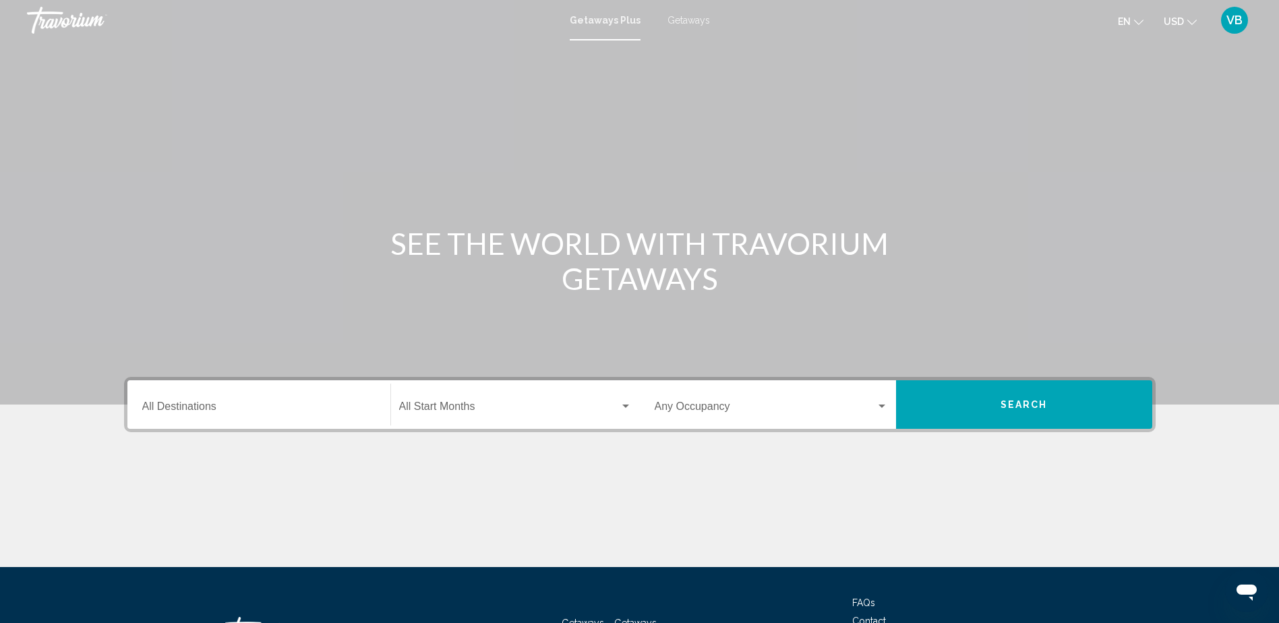
click at [689, 21] on span "Getaways" at bounding box center [688, 20] width 42 height 11
click at [218, 423] on div "Destination All Destinations" at bounding box center [258, 405] width 233 height 42
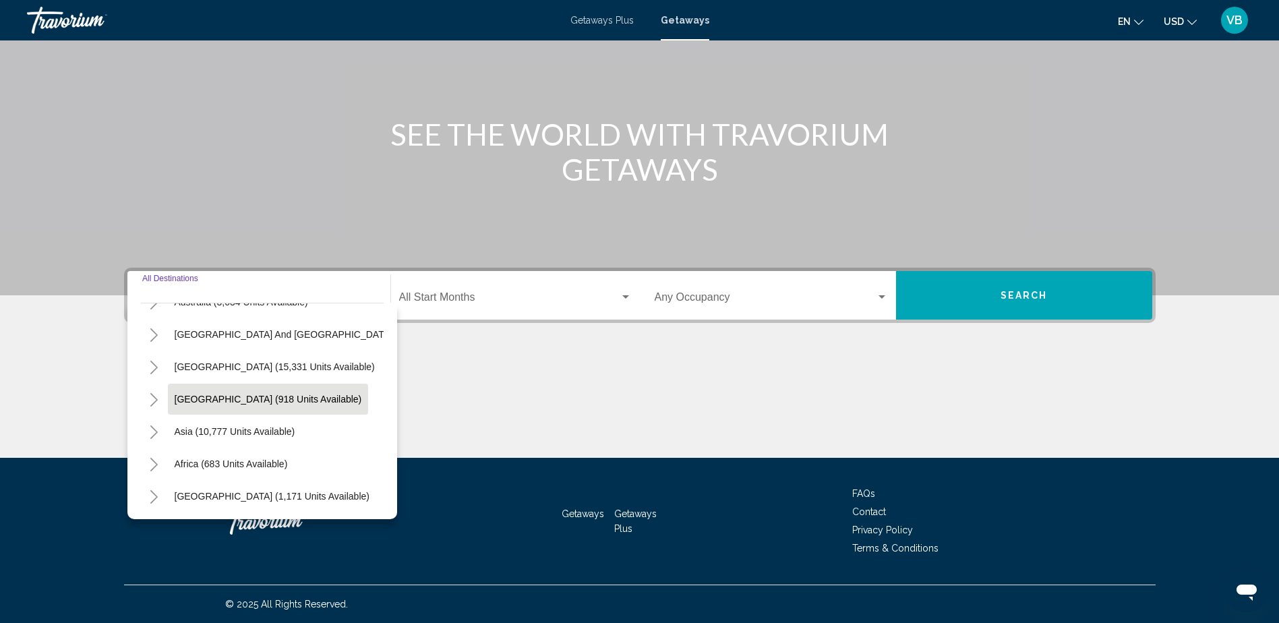
scroll to position [228, 0]
click at [1179, 20] on span "USD" at bounding box center [1173, 21] width 20 height 11
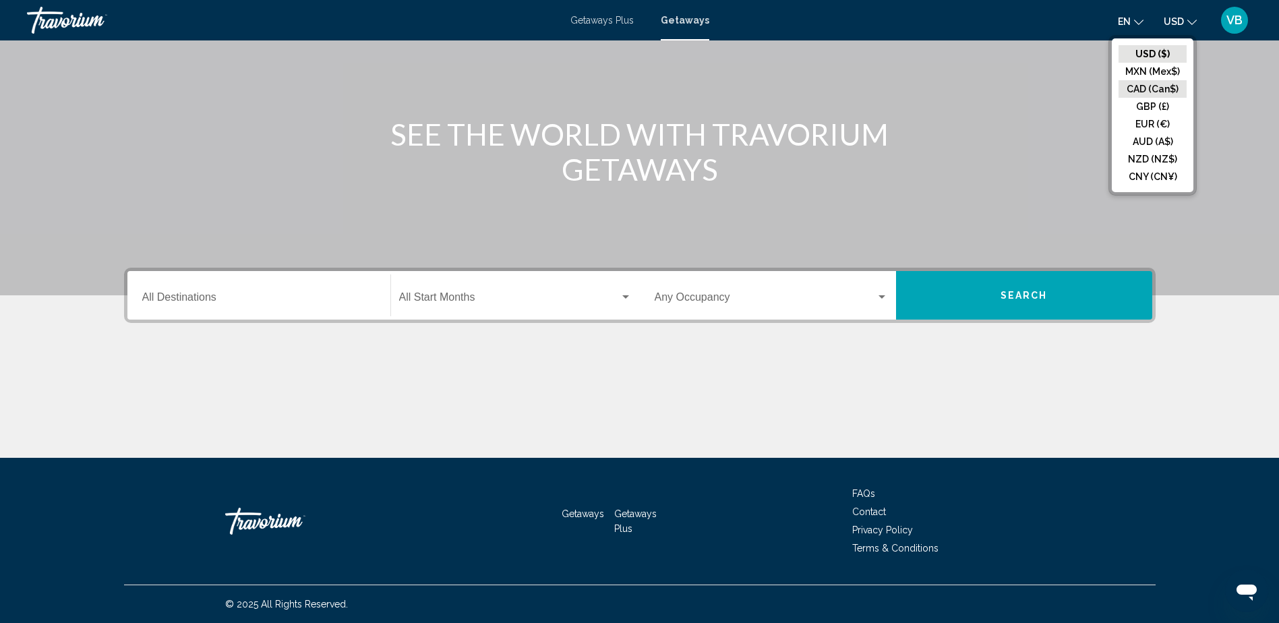
click at [1165, 82] on button "CAD (Can$)" at bounding box center [1152, 89] width 68 height 18
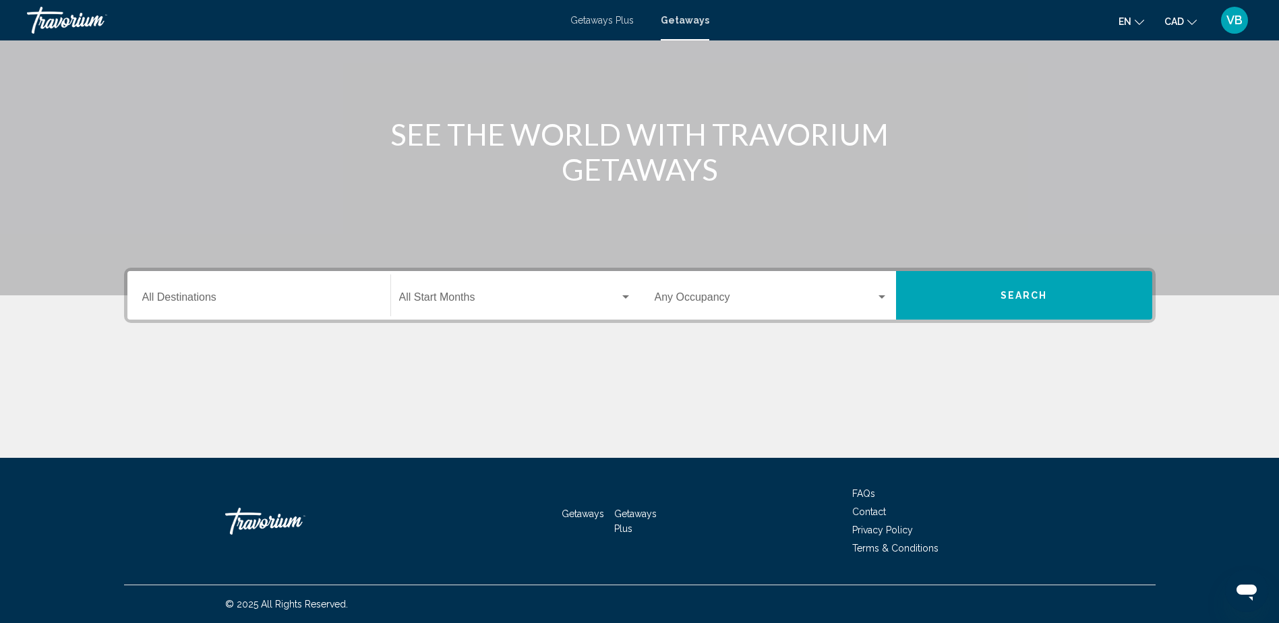
click at [342, 311] on div "Destination All Destinations" at bounding box center [258, 295] width 233 height 42
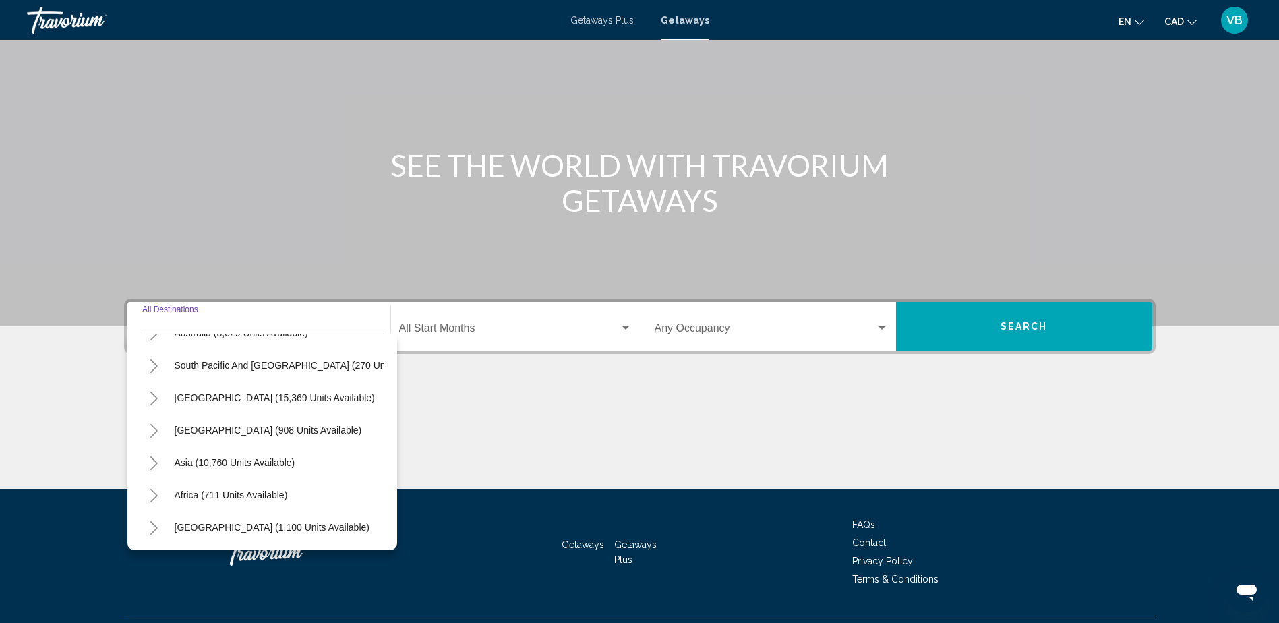
scroll to position [109, 0]
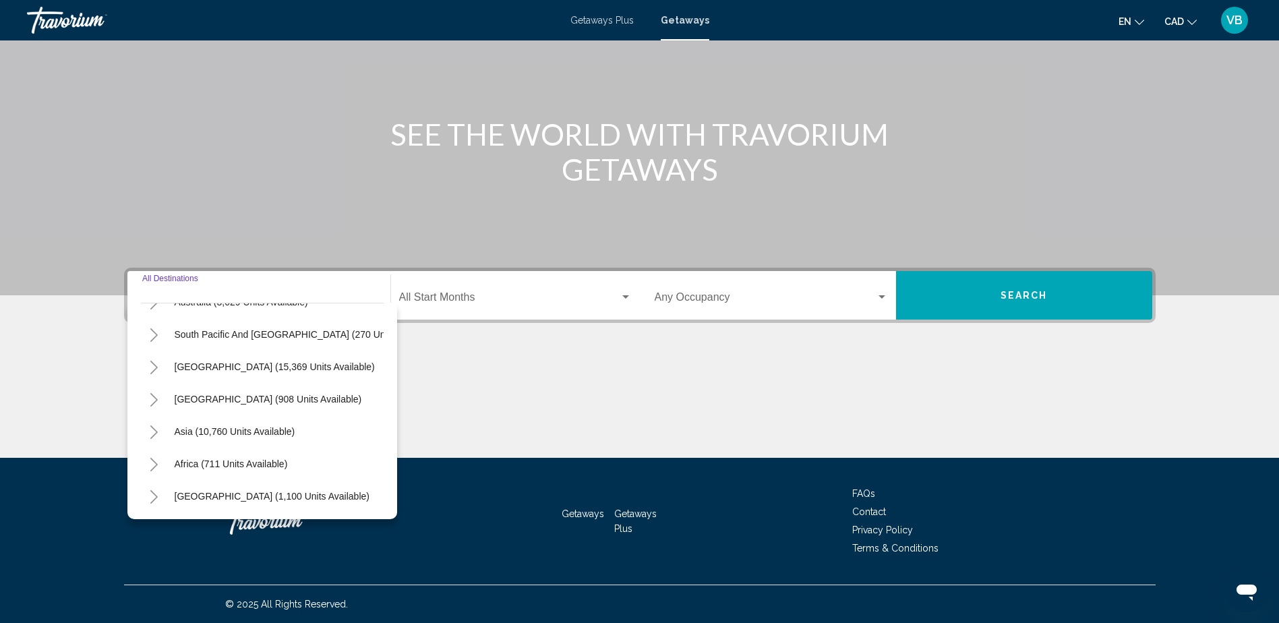
click at [216, 295] on input "Destination All Destinations" at bounding box center [258, 300] width 233 height 12
click at [157, 490] on icon "Toggle Middle East (1,100 units available)" at bounding box center [154, 496] width 10 height 13
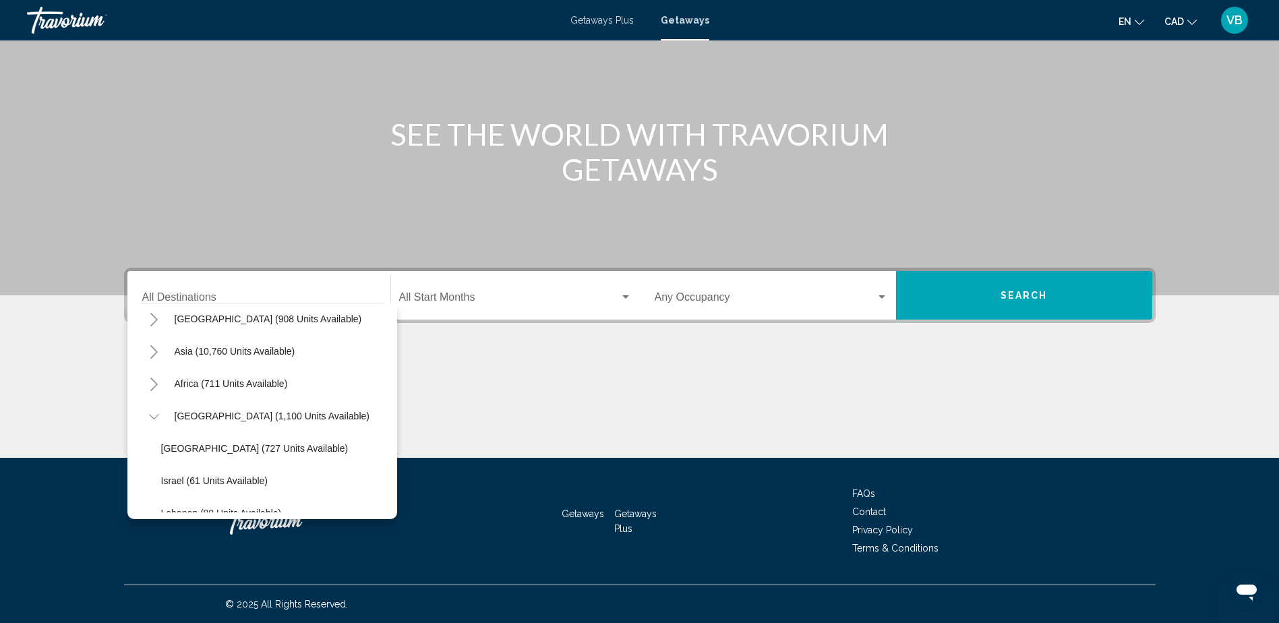
scroll to position [358, 0]
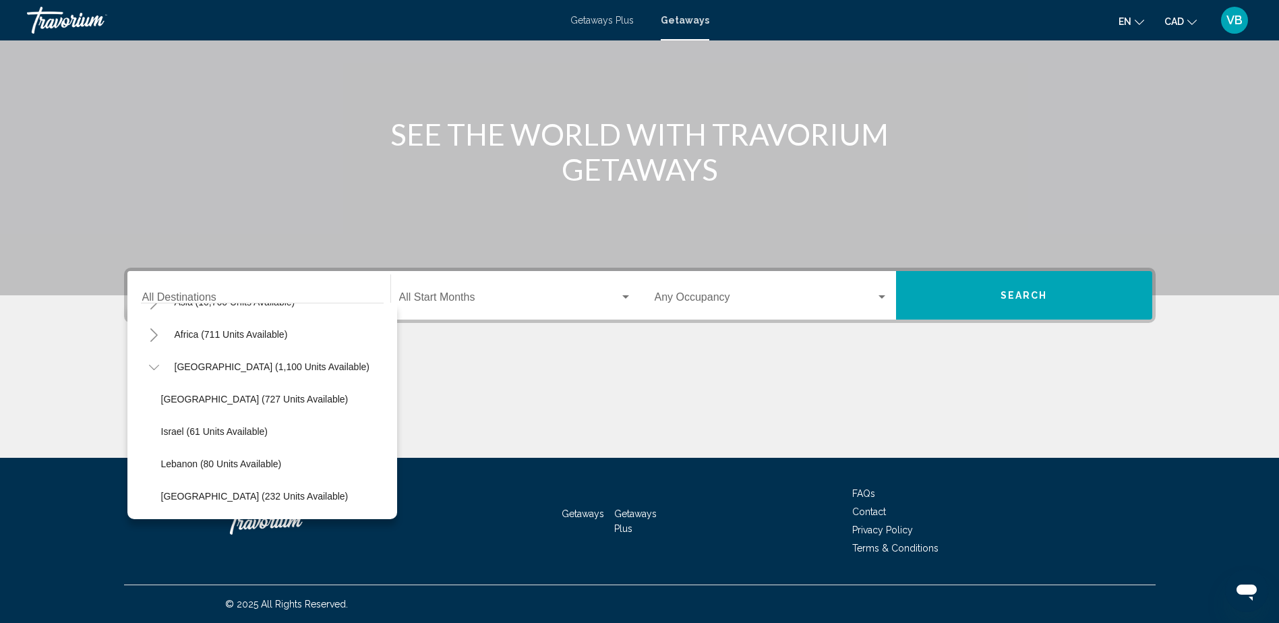
click at [155, 328] on icon "Toggle Africa (711 units available)" at bounding box center [154, 334] width 10 height 13
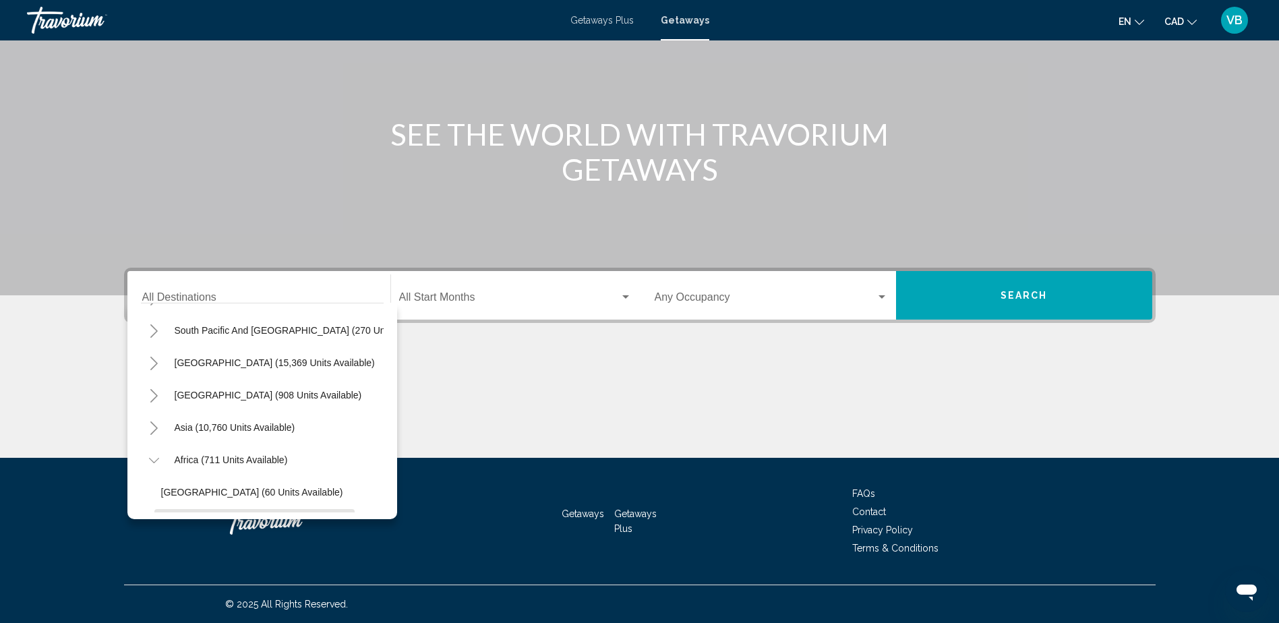
scroll to position [88, 0]
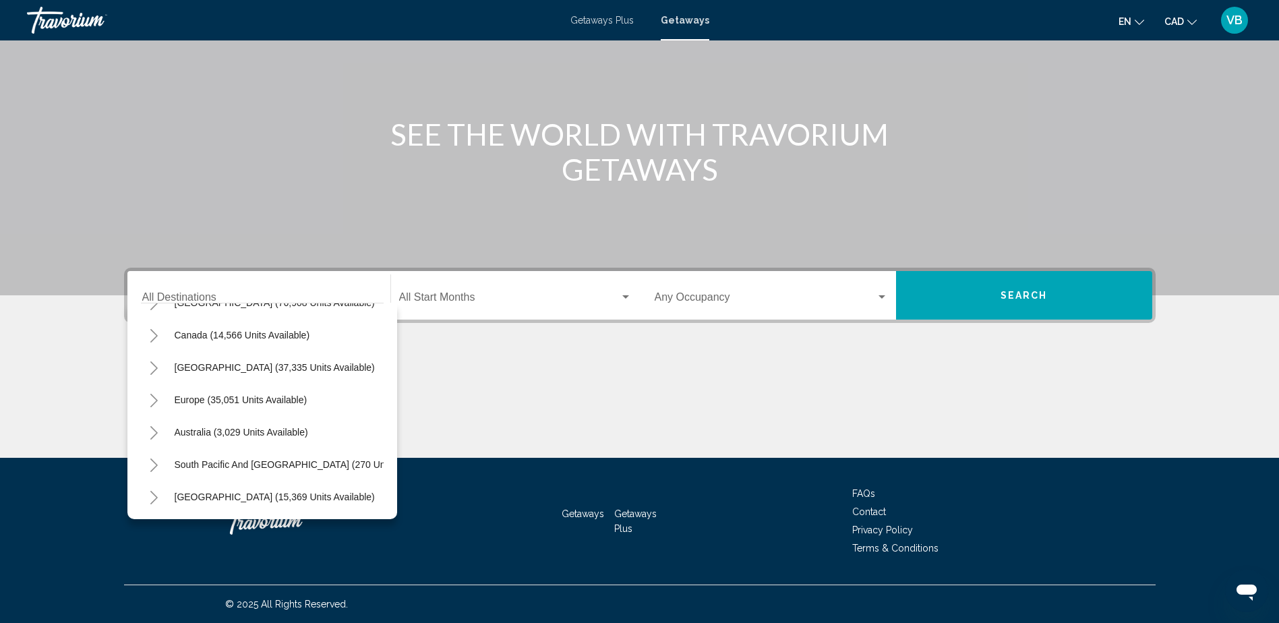
click at [150, 463] on icon "Toggle South Pacific and Oceania (270 units available)" at bounding box center [154, 464] width 10 height 13
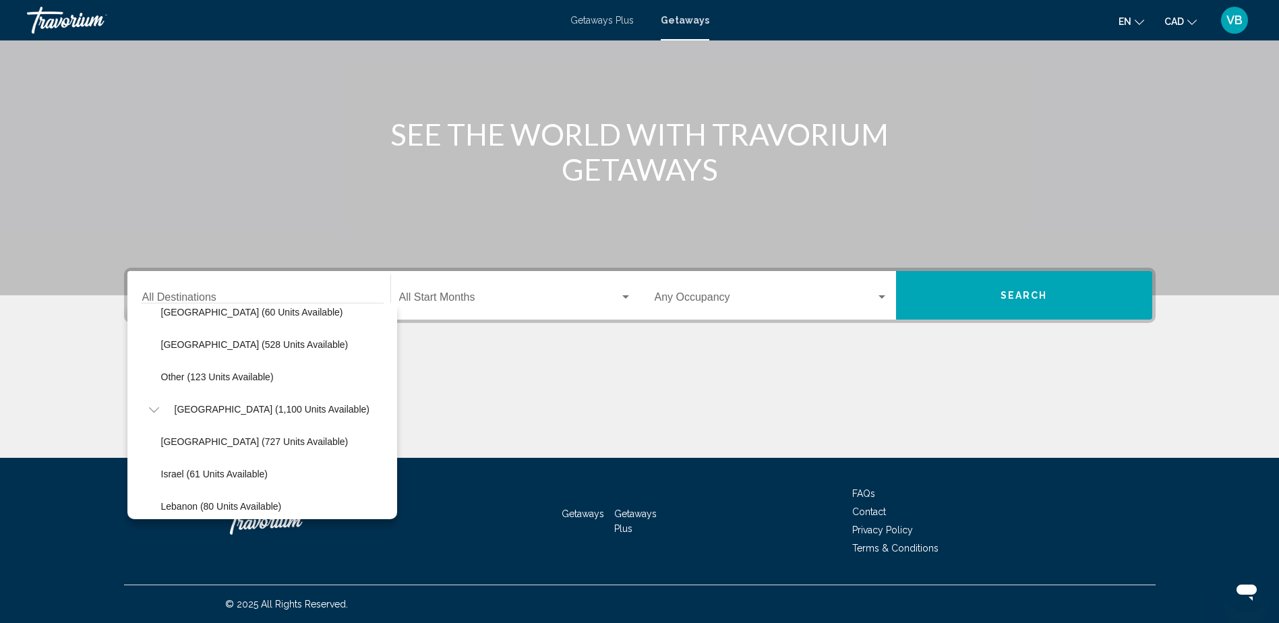
scroll to position [385, 0]
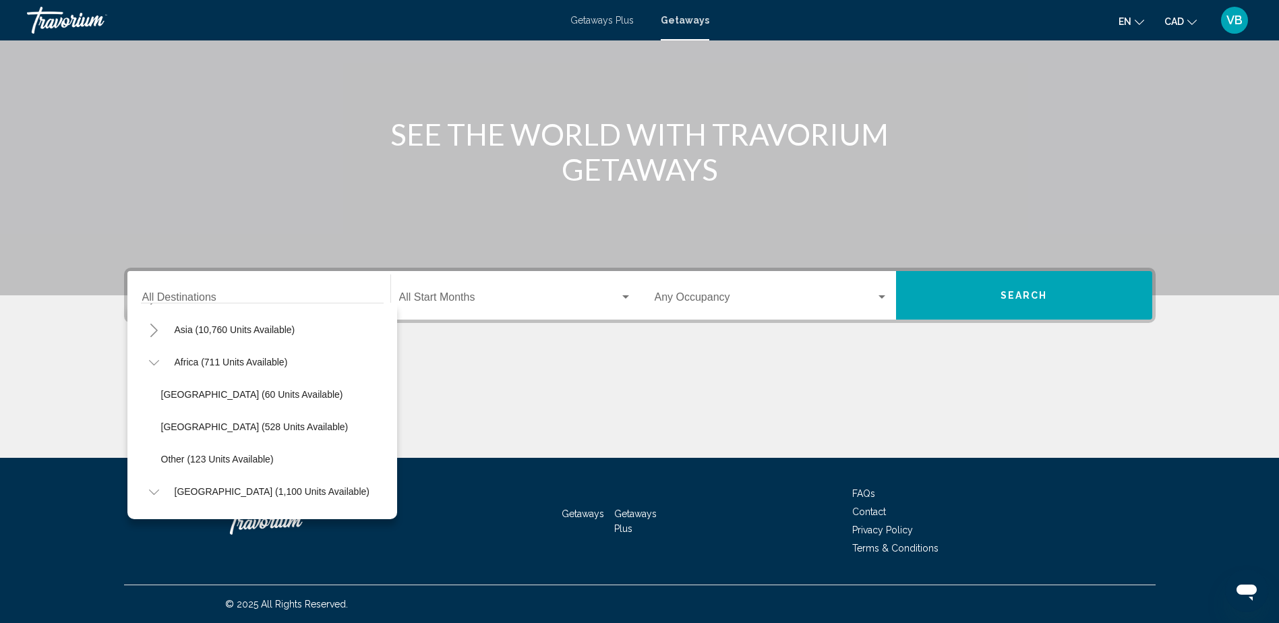
click at [157, 328] on icon "Toggle Asia (10,760 units available)" at bounding box center [154, 330] width 10 height 13
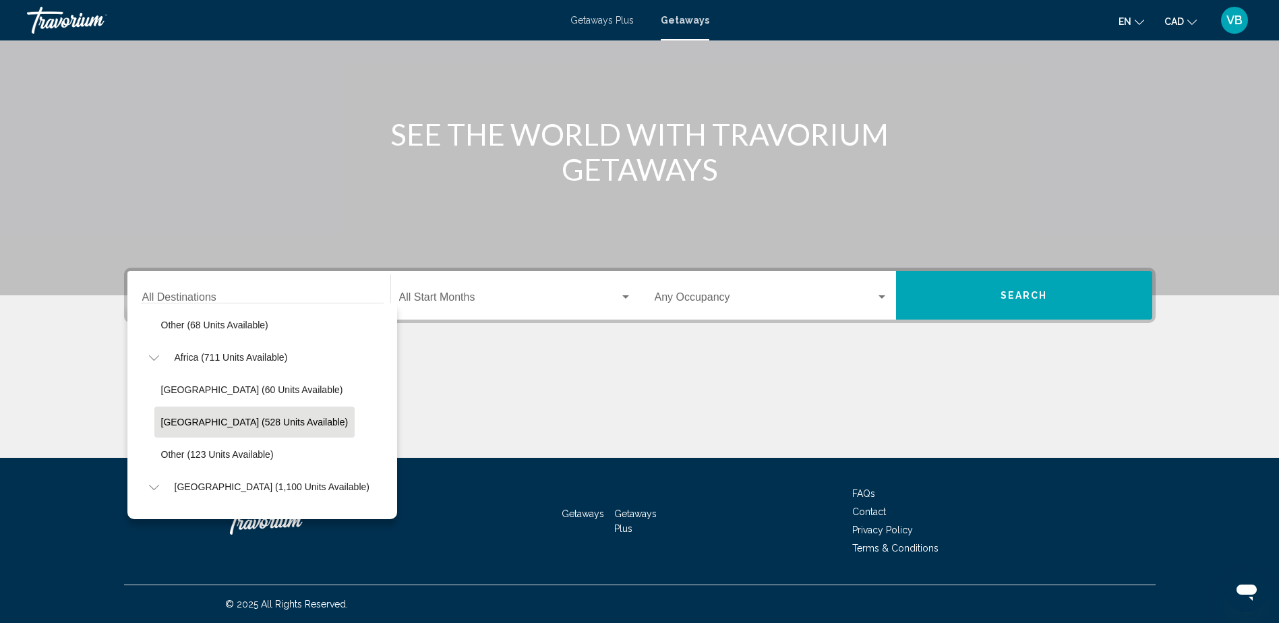
scroll to position [870, 0]
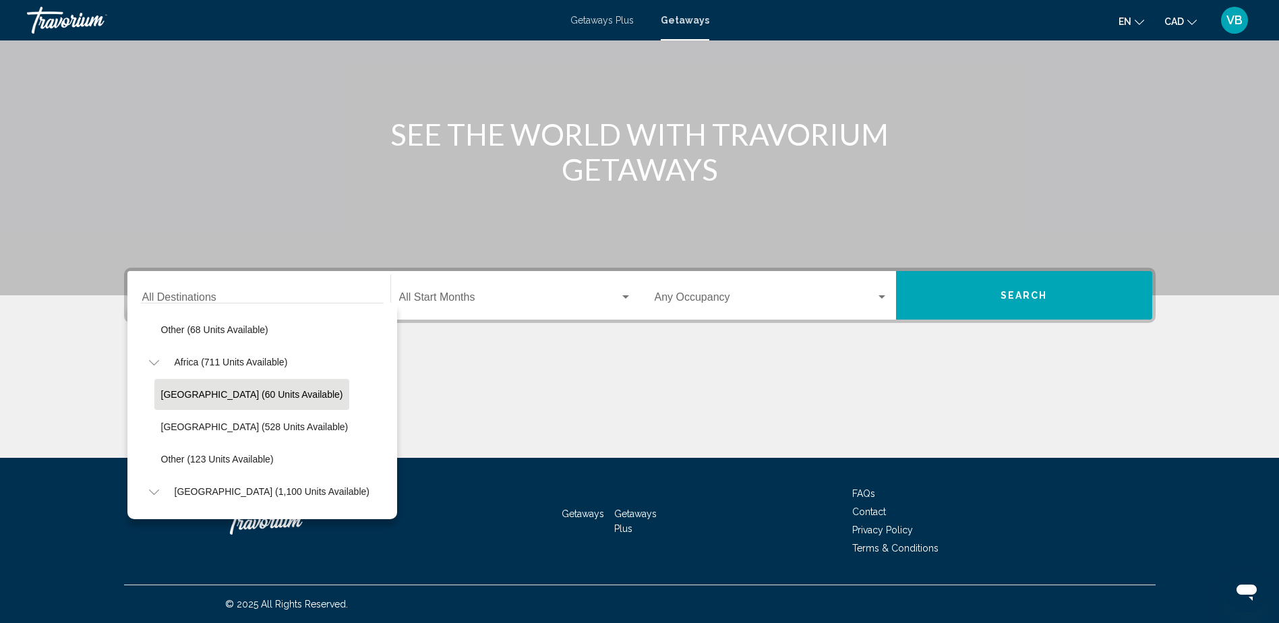
click at [233, 390] on span "[GEOGRAPHIC_DATA] (60 units available)" at bounding box center [252, 394] width 182 height 11
type input "**********"
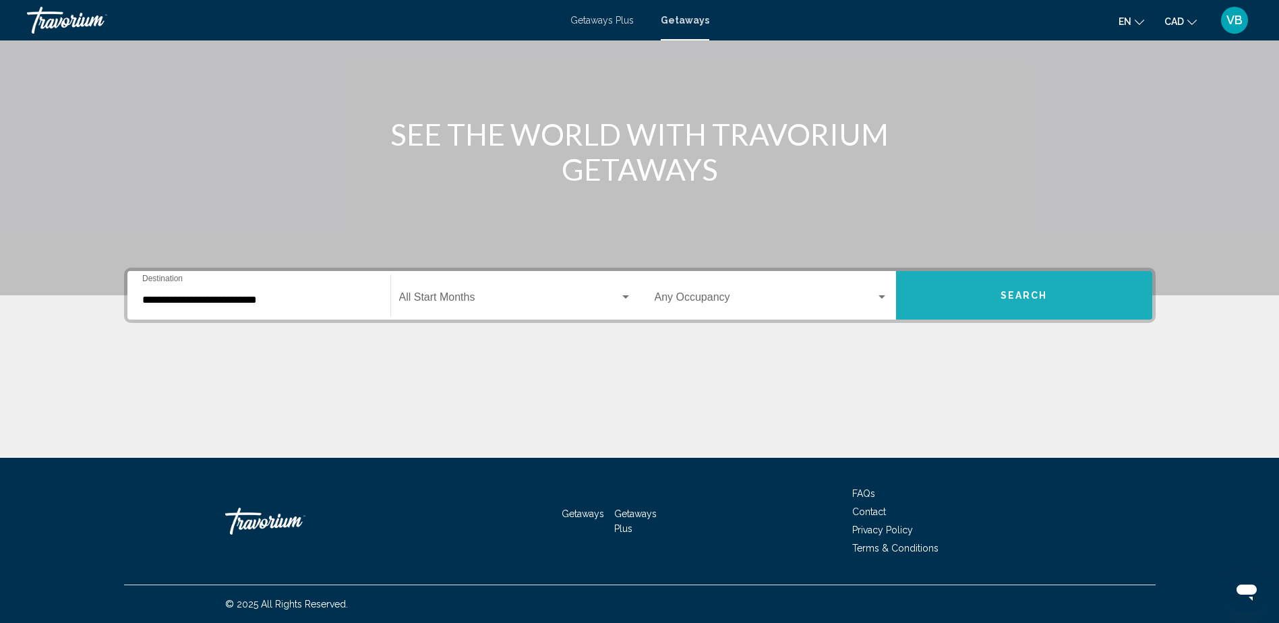
click at [1012, 281] on button "Search" at bounding box center [1024, 295] width 256 height 49
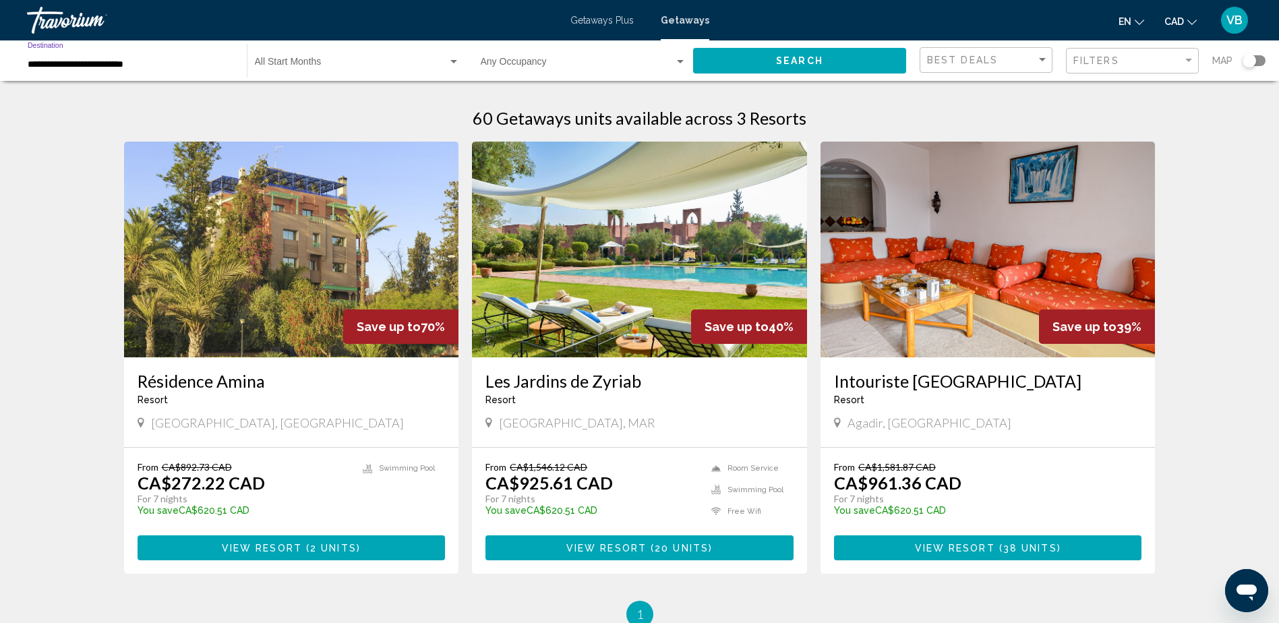
click at [100, 65] on input "**********" at bounding box center [131, 64] width 206 height 11
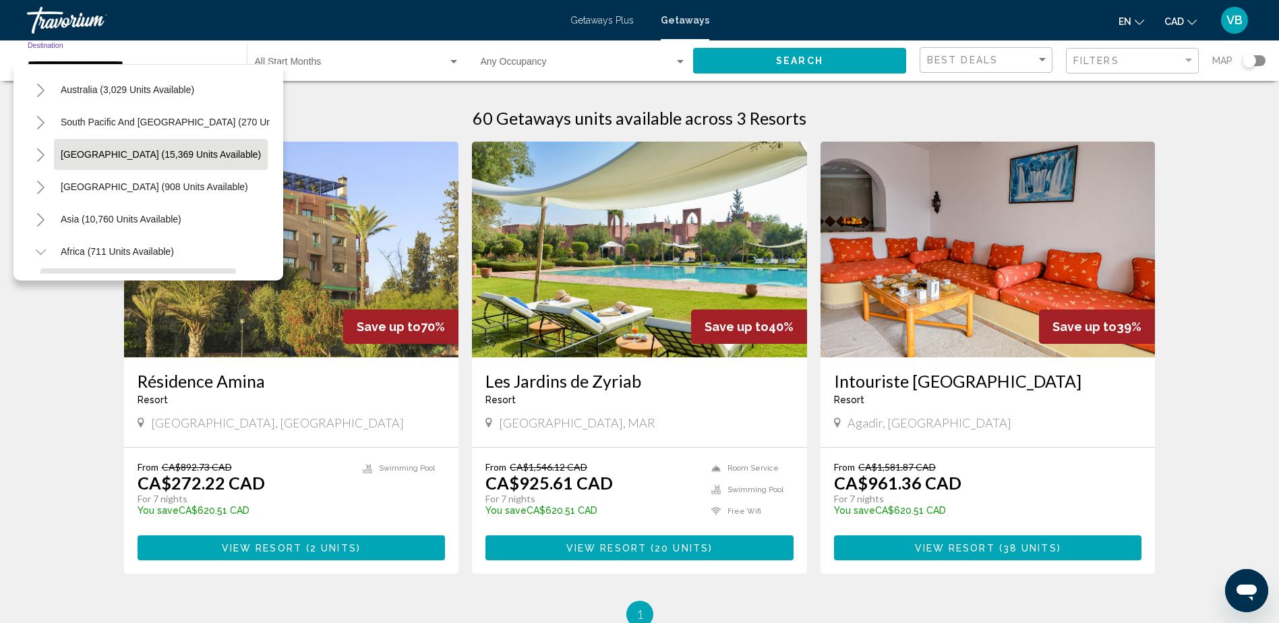
scroll to position [191, 0]
click at [37, 215] on icon "Toggle Asia (10,760 units available)" at bounding box center [40, 220] width 7 height 13
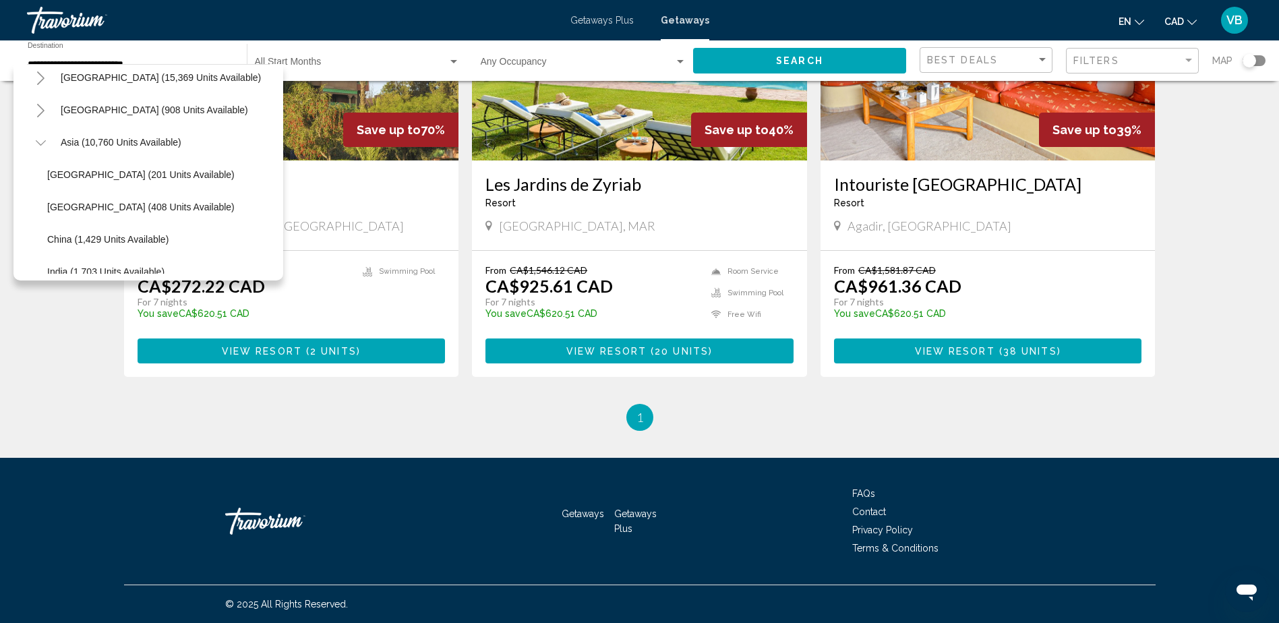
scroll to position [270, 0]
click at [41, 112] on icon "Toggle Central America (908 units available)" at bounding box center [40, 109] width 7 height 13
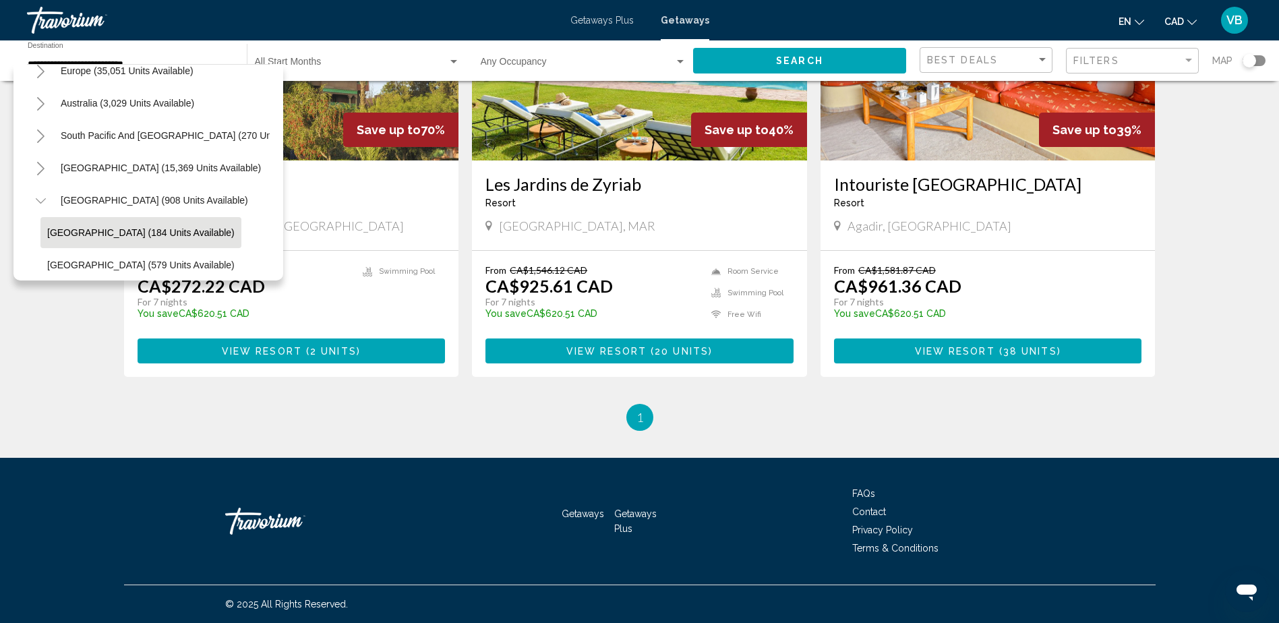
scroll to position [67, 0]
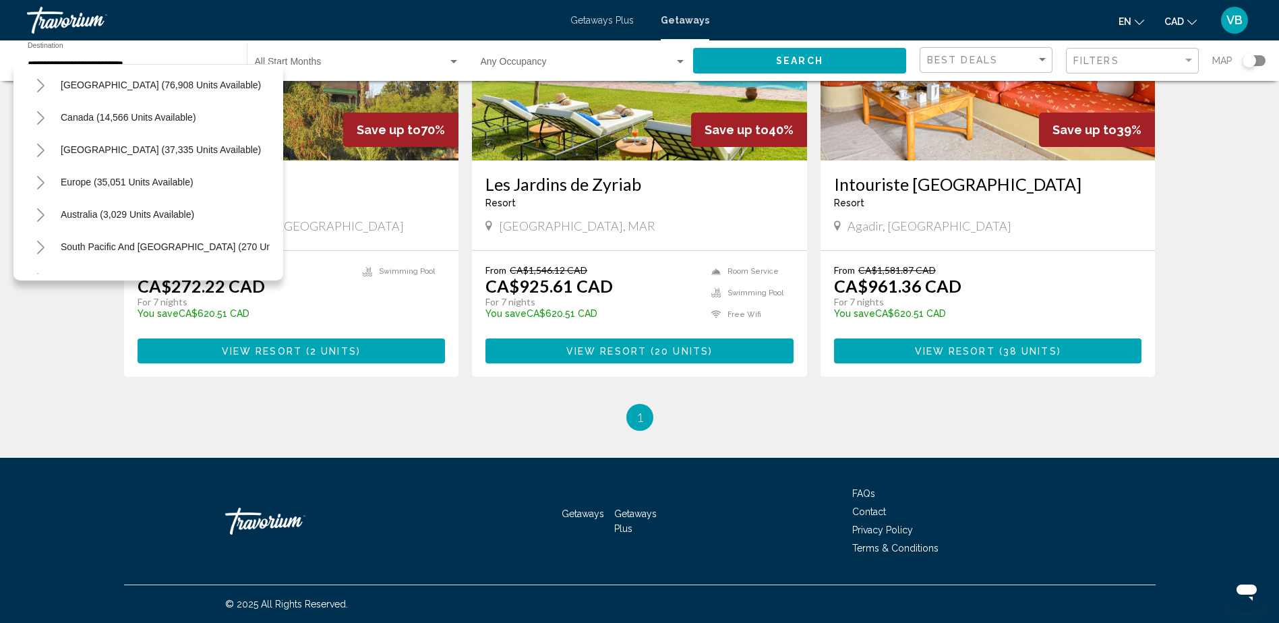
click at [44, 151] on icon "Toggle Caribbean & Atlantic Islands (37,335 units available)" at bounding box center [40, 150] width 7 height 13
click at [43, 154] on icon "Toggle Caribbean & Atlantic Islands (37,335 units available)" at bounding box center [41, 150] width 10 height 13
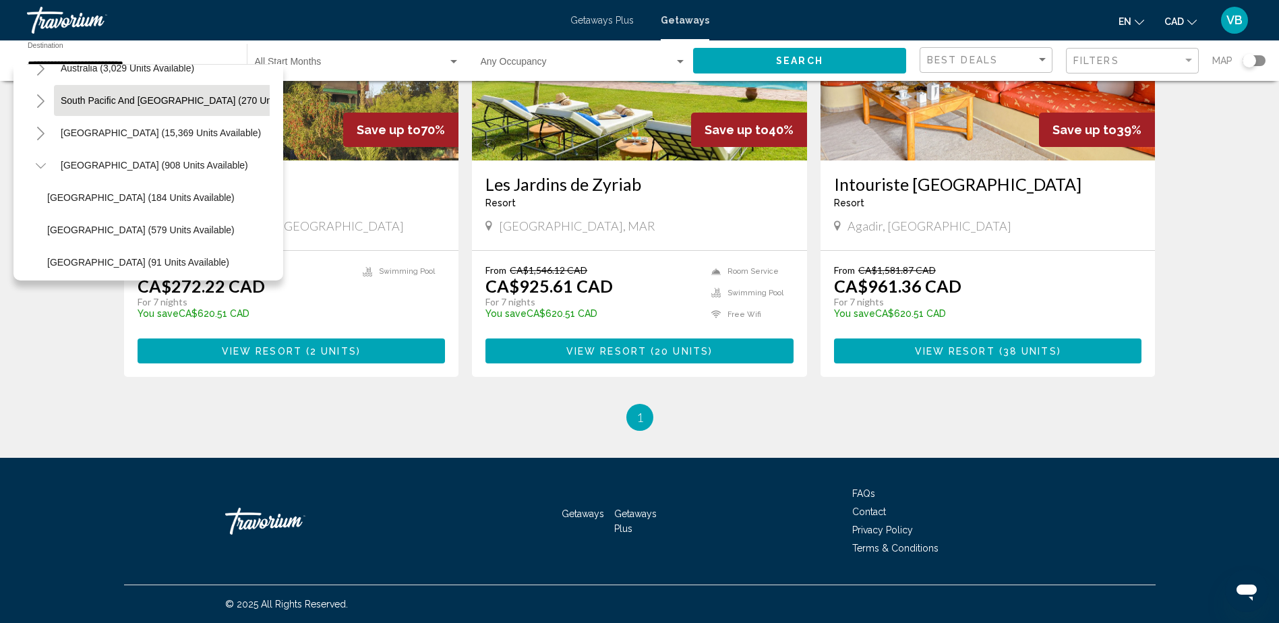
scroll to position [270, 0]
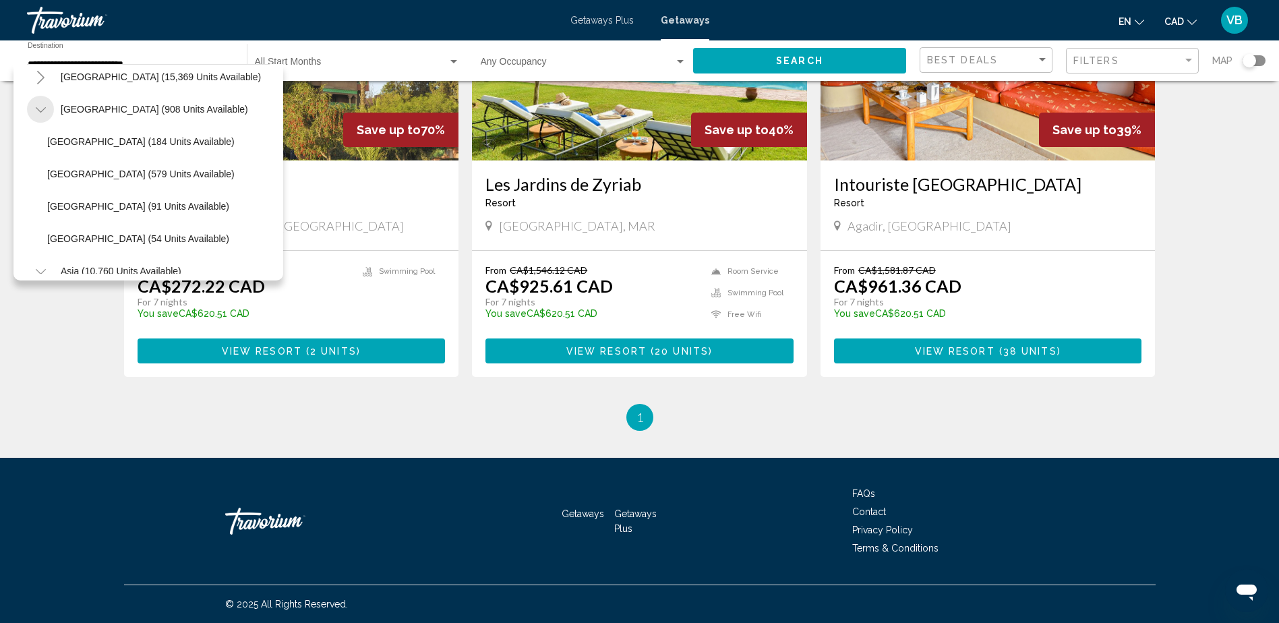
click at [38, 109] on icon "Toggle Central America (908 units available)" at bounding box center [41, 109] width 10 height 13
click at [88, 170] on span "[GEOGRAPHIC_DATA] (579 units available)" at bounding box center [140, 173] width 187 height 11
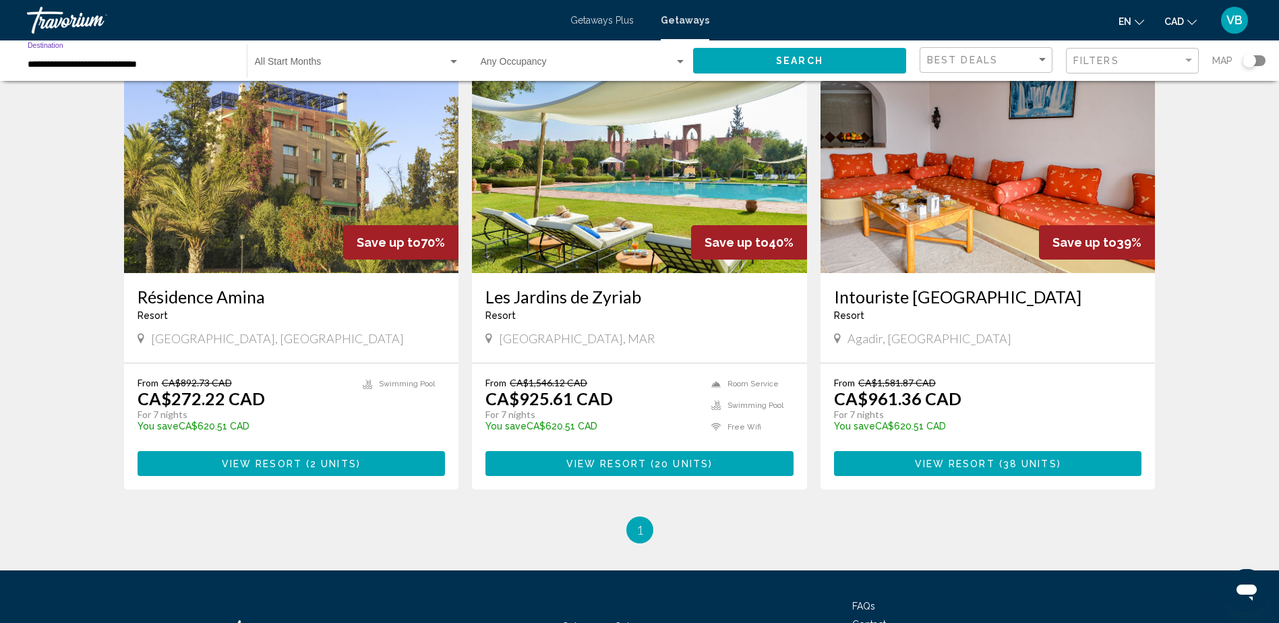
scroll to position [0, 0]
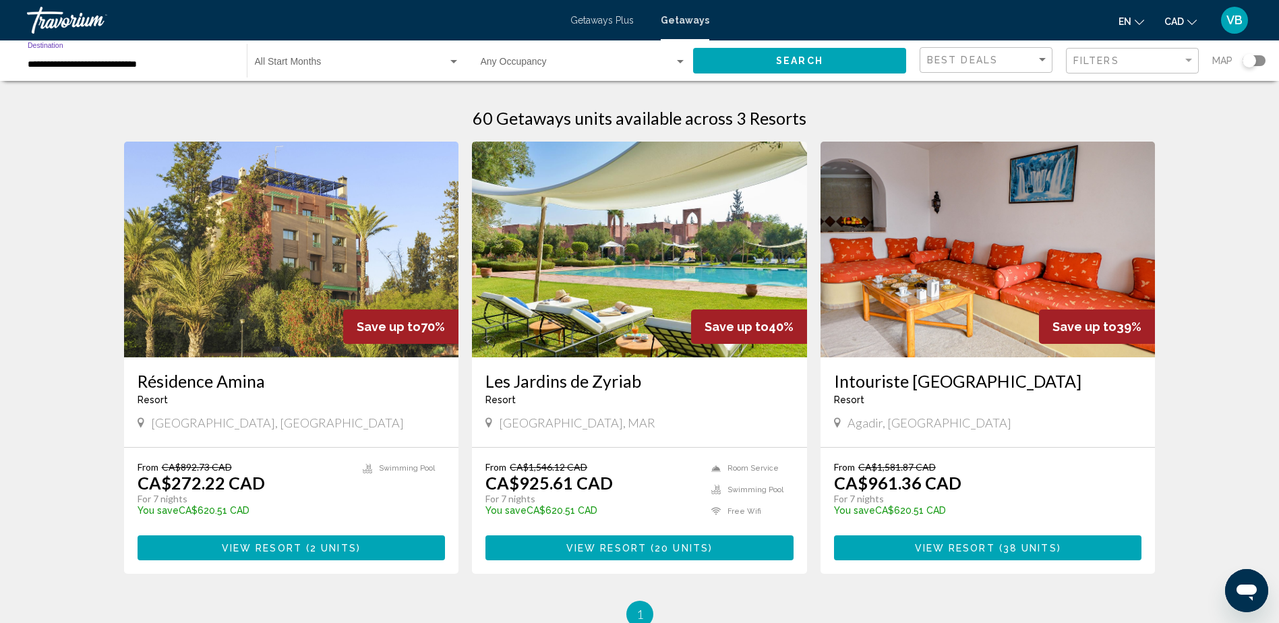
click at [59, 66] on input "**********" at bounding box center [131, 64] width 206 height 11
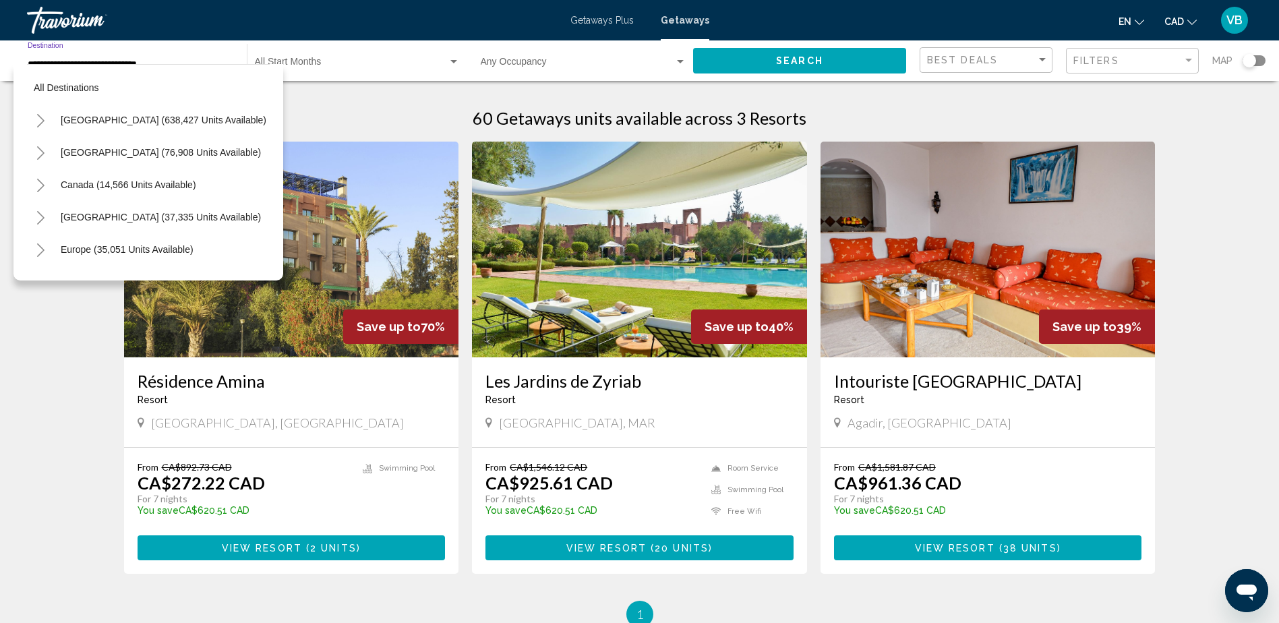
scroll to position [280, 0]
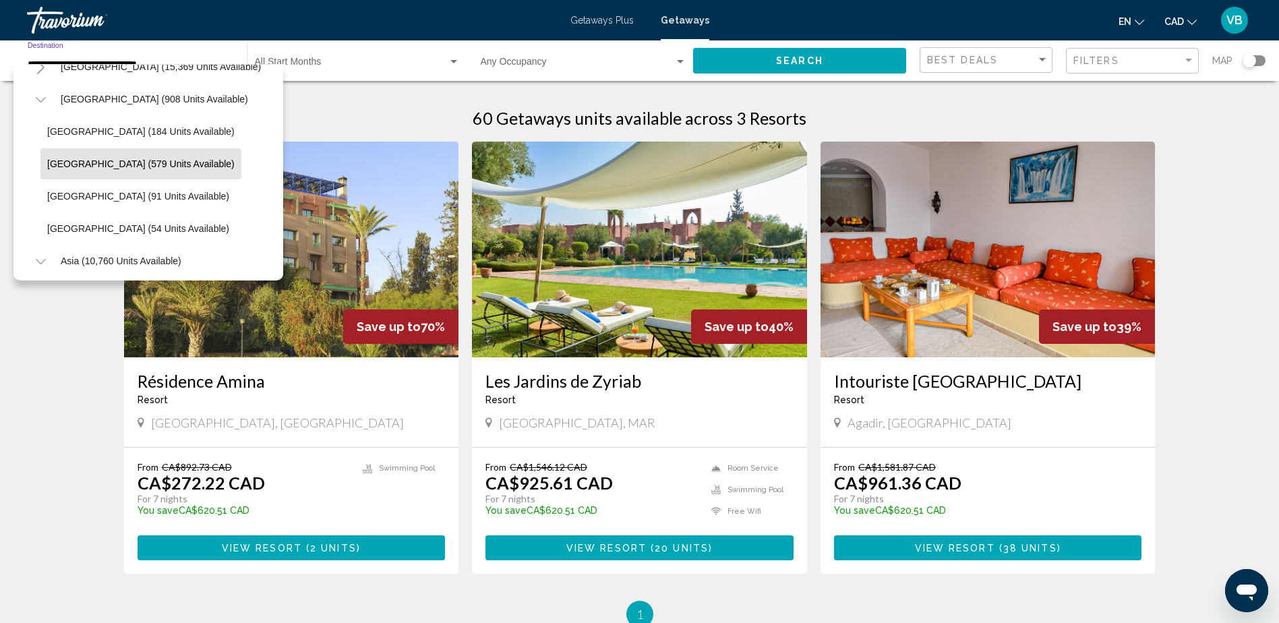
click at [853, 69] on button "Search" at bounding box center [799, 60] width 213 height 25
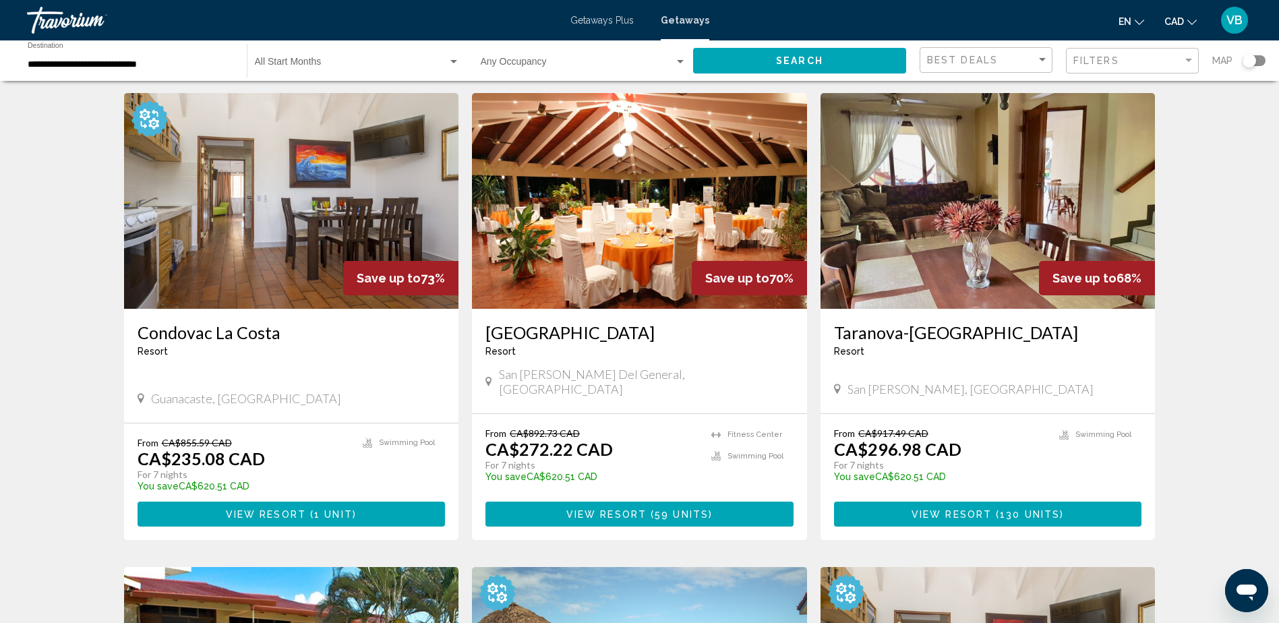
scroll to position [67, 0]
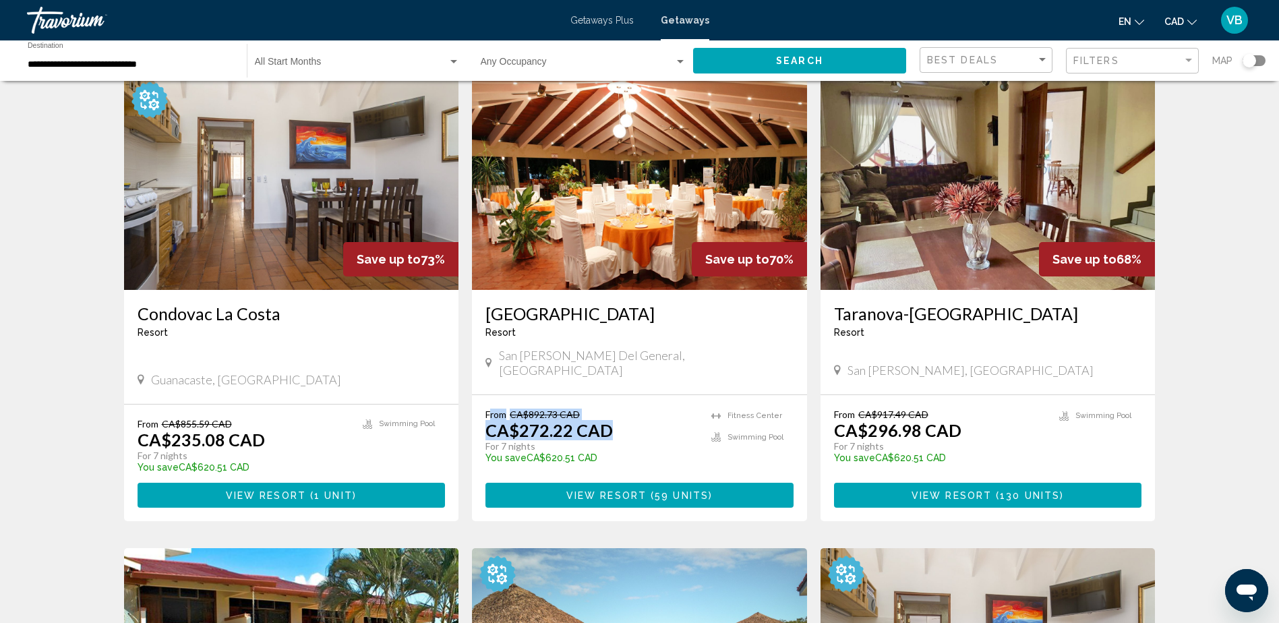
drag, startPoint x: 640, startPoint y: 422, endPoint x: 491, endPoint y: 391, distance: 151.5
click at [491, 395] on div "From CA$892.73 CAD CA$272.22 CAD For 7 nights You save CA$620.51 CAD temp 3.3 […" at bounding box center [639, 458] width 335 height 126
drag, startPoint x: 491, startPoint y: 391, endPoint x: 688, endPoint y: 424, distance: 199.6
click at [688, 424] on div "From CA$892.73 CAD CA$272.22 CAD For 7 nights You save CA$620.51 CAD temp" at bounding box center [591, 440] width 212 height 64
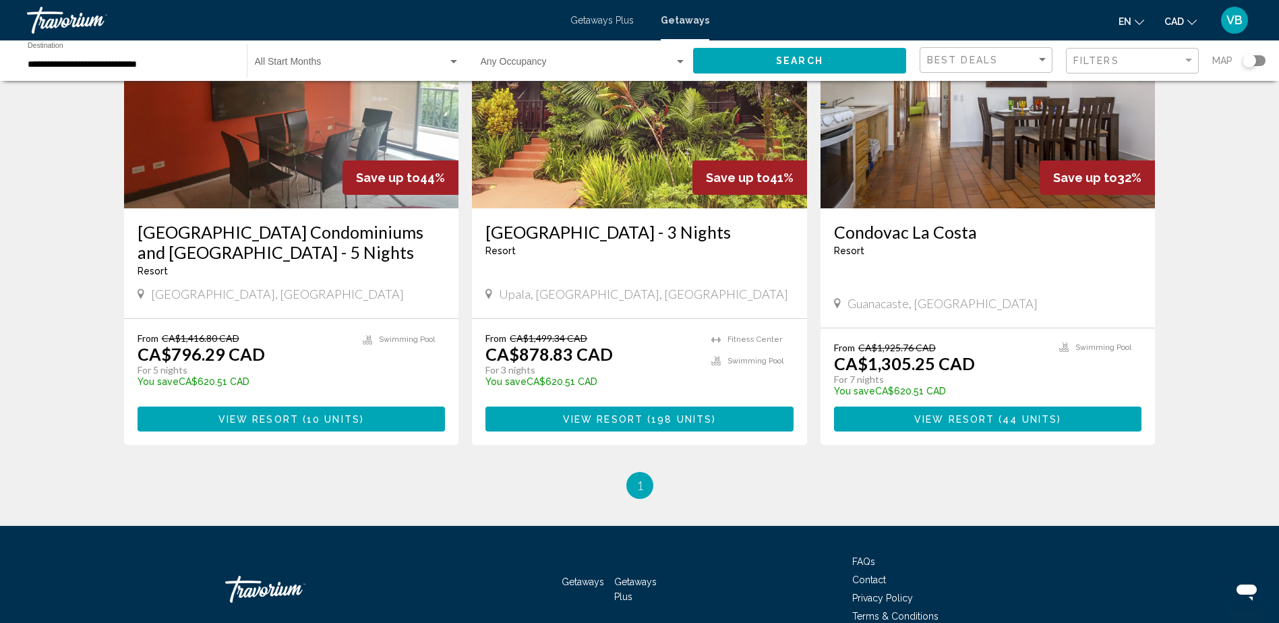
scroll to position [1136, 0]
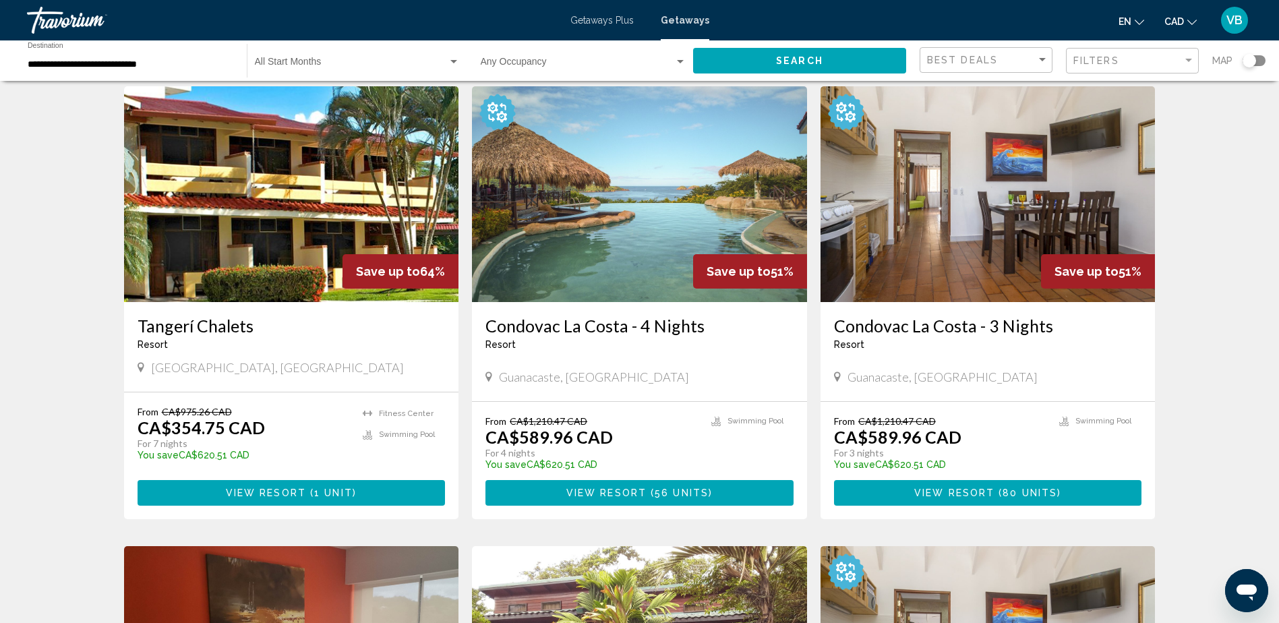
drag, startPoint x: 549, startPoint y: 202, endPoint x: 545, endPoint y: 189, distance: 13.4
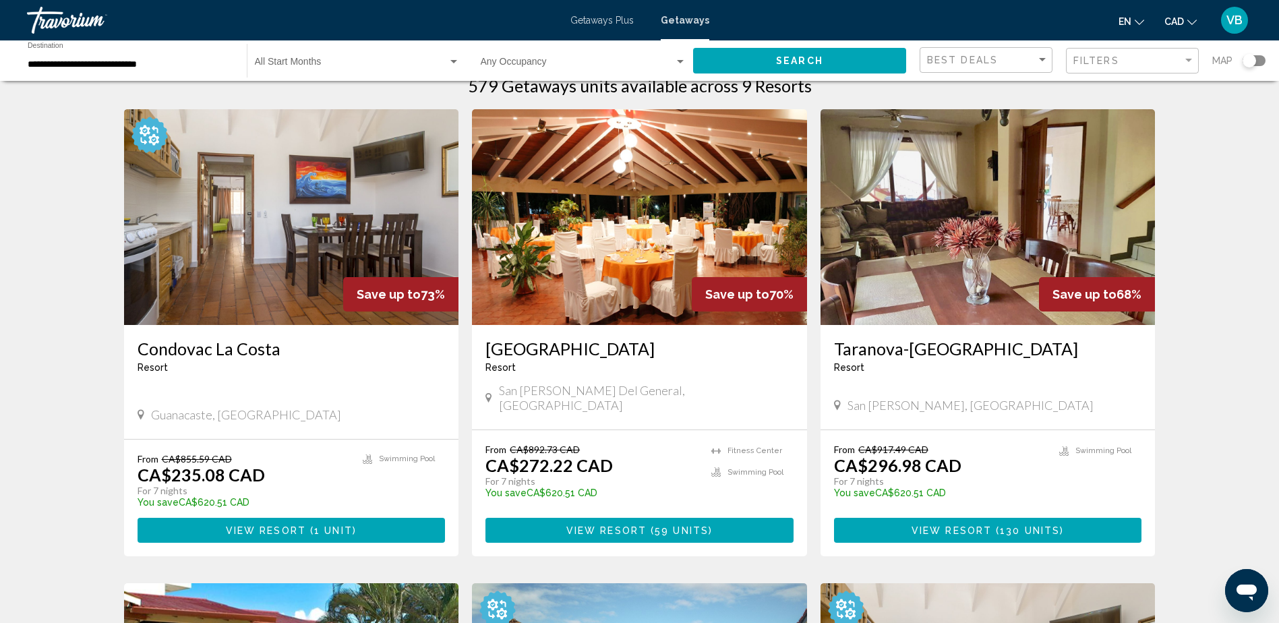
scroll to position [0, 0]
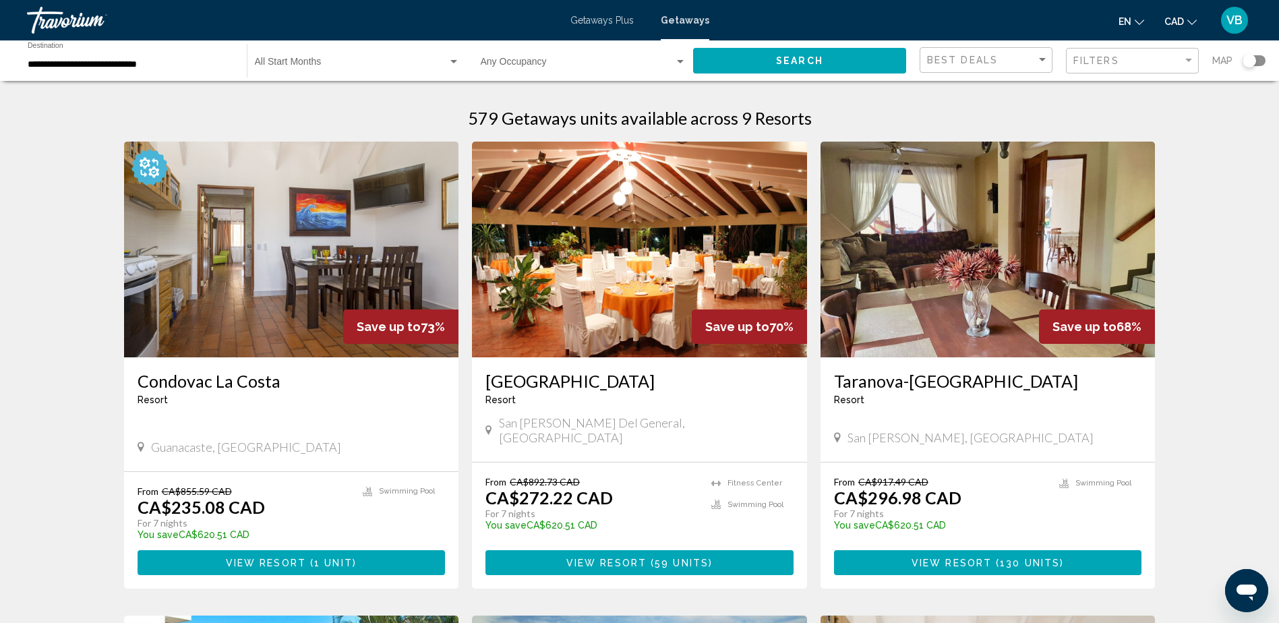
click at [114, 67] on input "**********" at bounding box center [131, 64] width 206 height 11
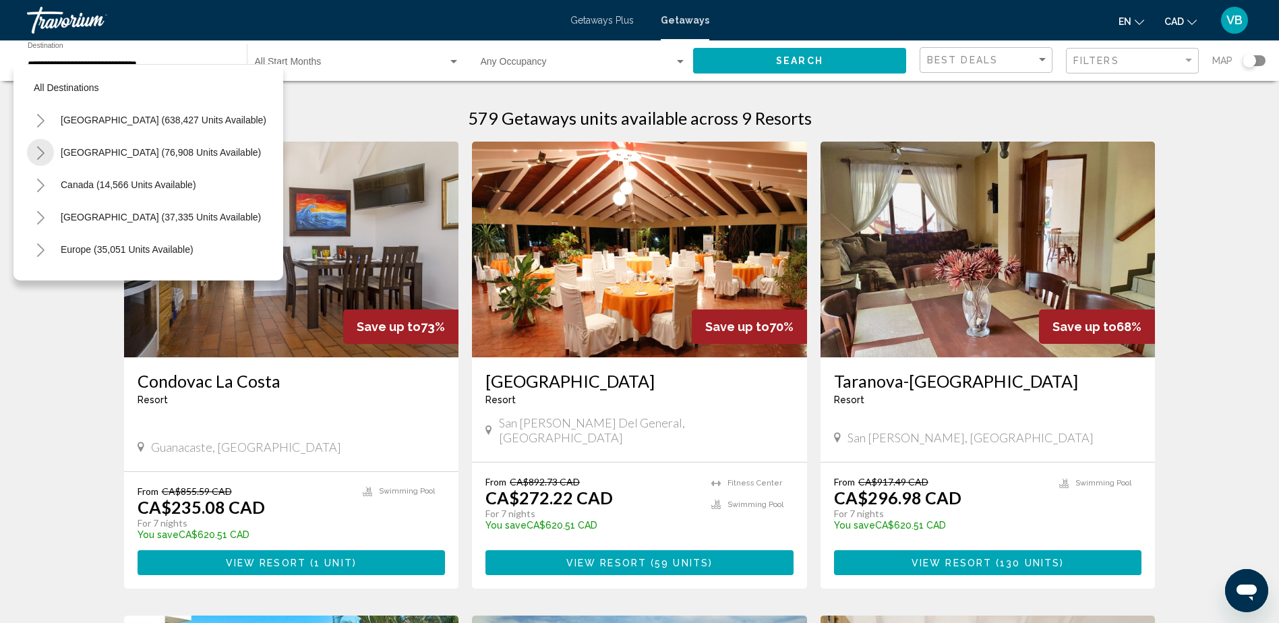
click at [37, 148] on icon "Toggle Mexico (76,908 units available)" at bounding box center [41, 152] width 10 height 13
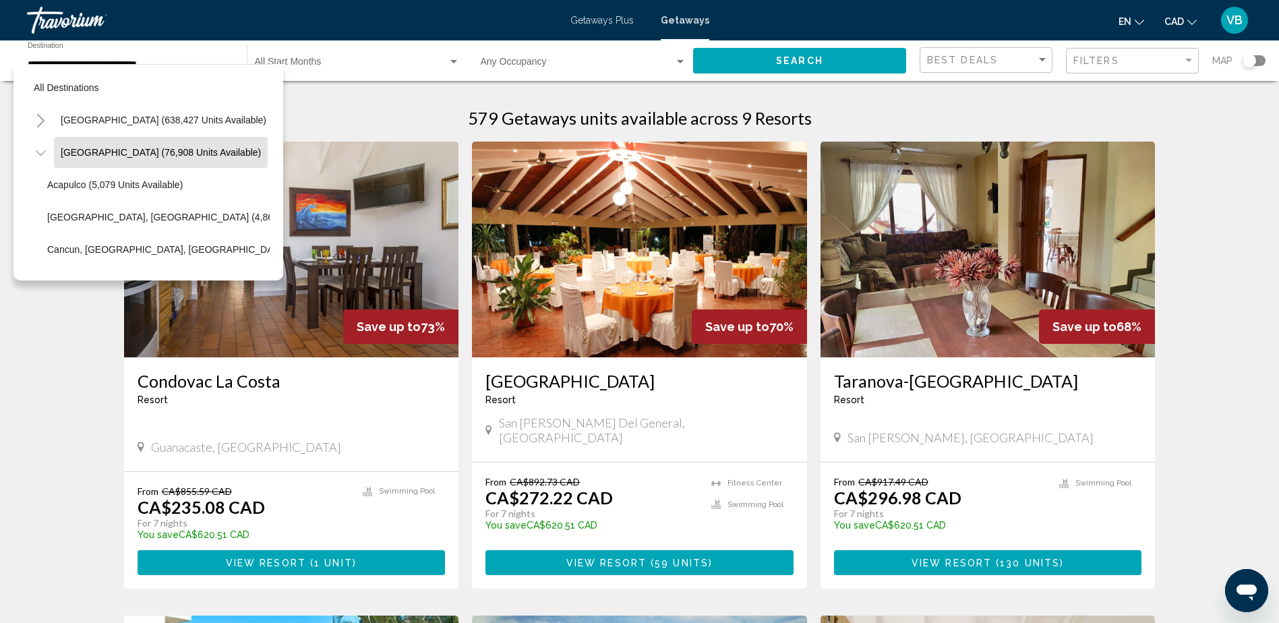
click at [122, 142] on button "[GEOGRAPHIC_DATA] (76,908 units available)" at bounding box center [161, 152] width 214 height 31
type input "**********"
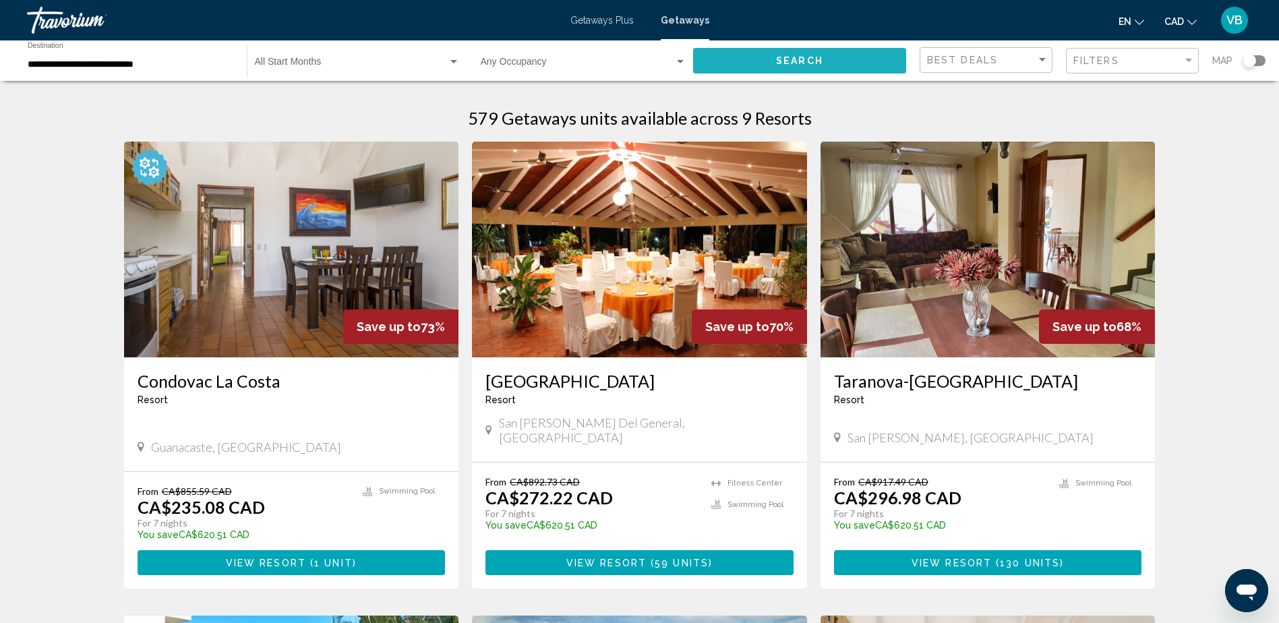
click at [779, 55] on button "Search" at bounding box center [799, 60] width 213 height 25
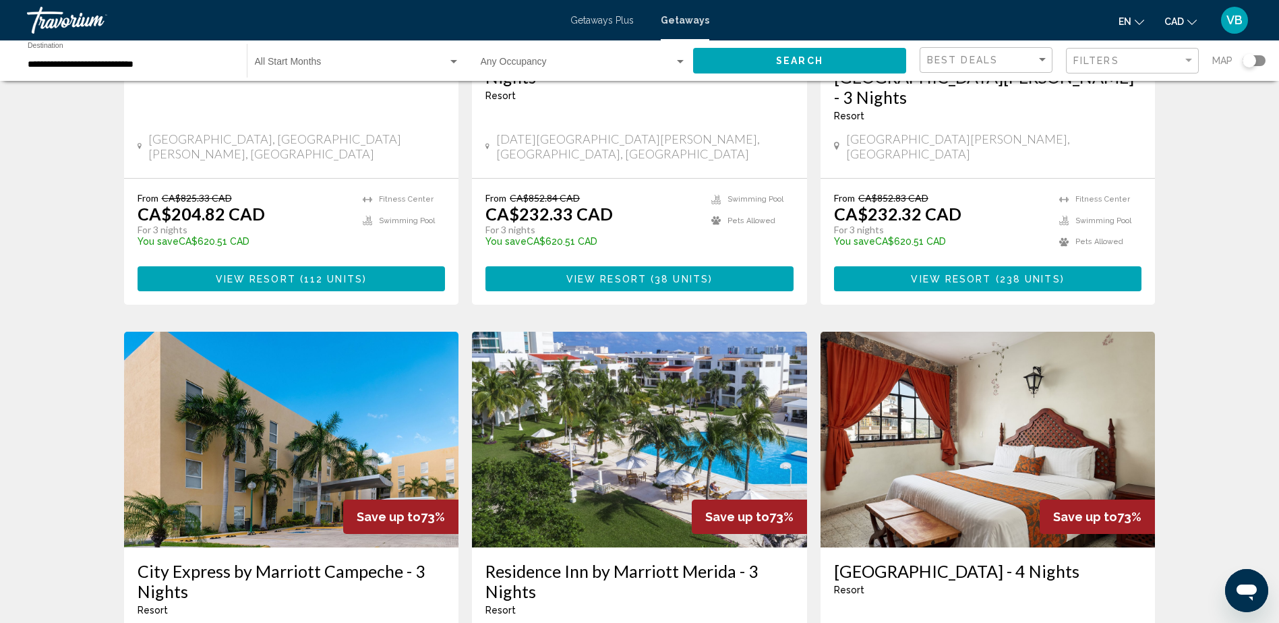
drag, startPoint x: 704, startPoint y: 238, endPoint x: 758, endPoint y: 225, distance: 55.4
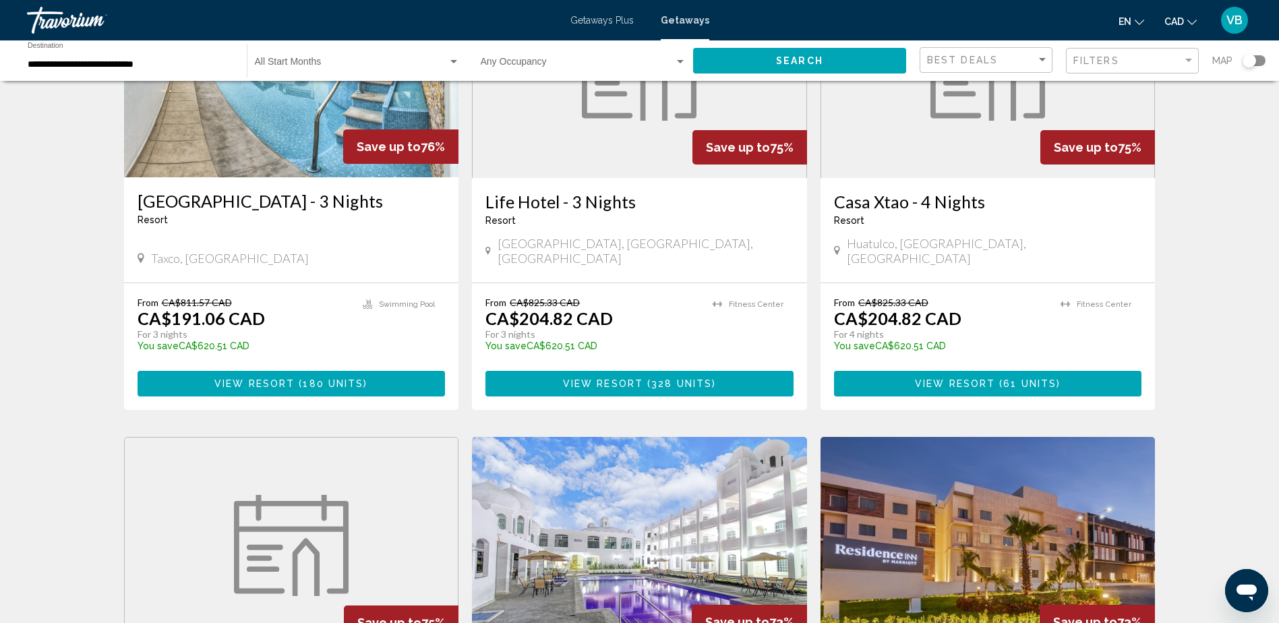
scroll to position [337, 0]
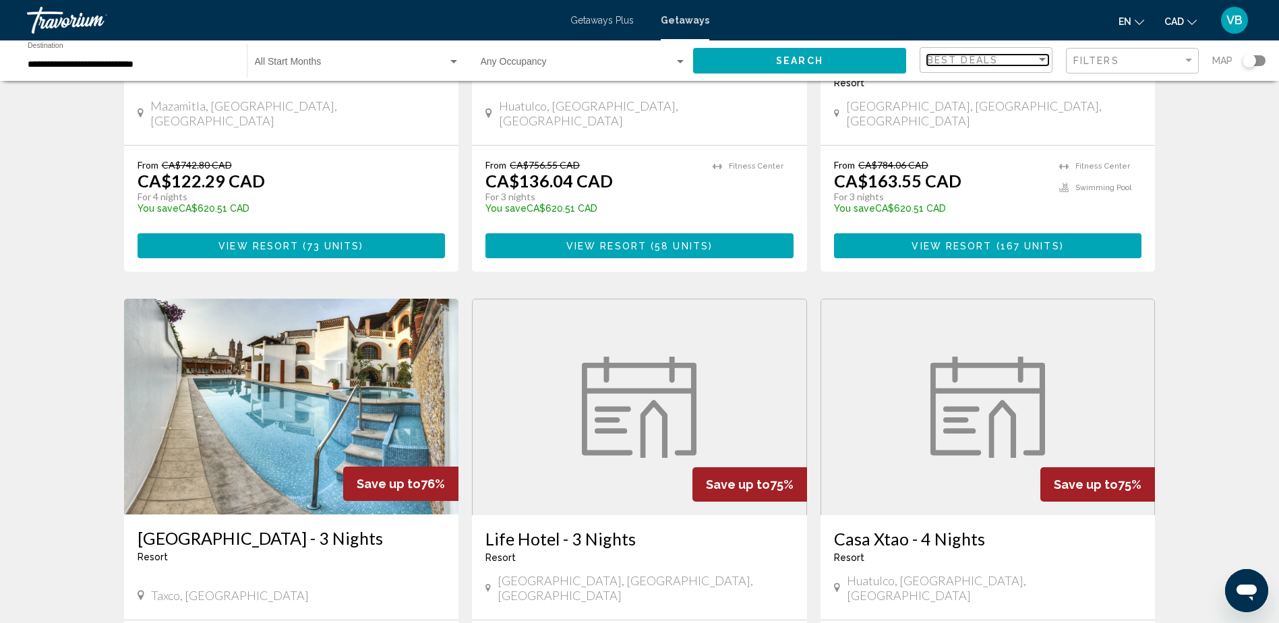
click at [970, 57] on span "Best Deals" at bounding box center [962, 60] width 71 height 11
drag, startPoint x: 970, startPoint y: 57, endPoint x: 949, endPoint y: 67, distance: 22.9
click at [949, 67] on span "Best Deals" at bounding box center [987, 60] width 121 height 28
click at [715, 57] on button "Search" at bounding box center [799, 60] width 213 height 25
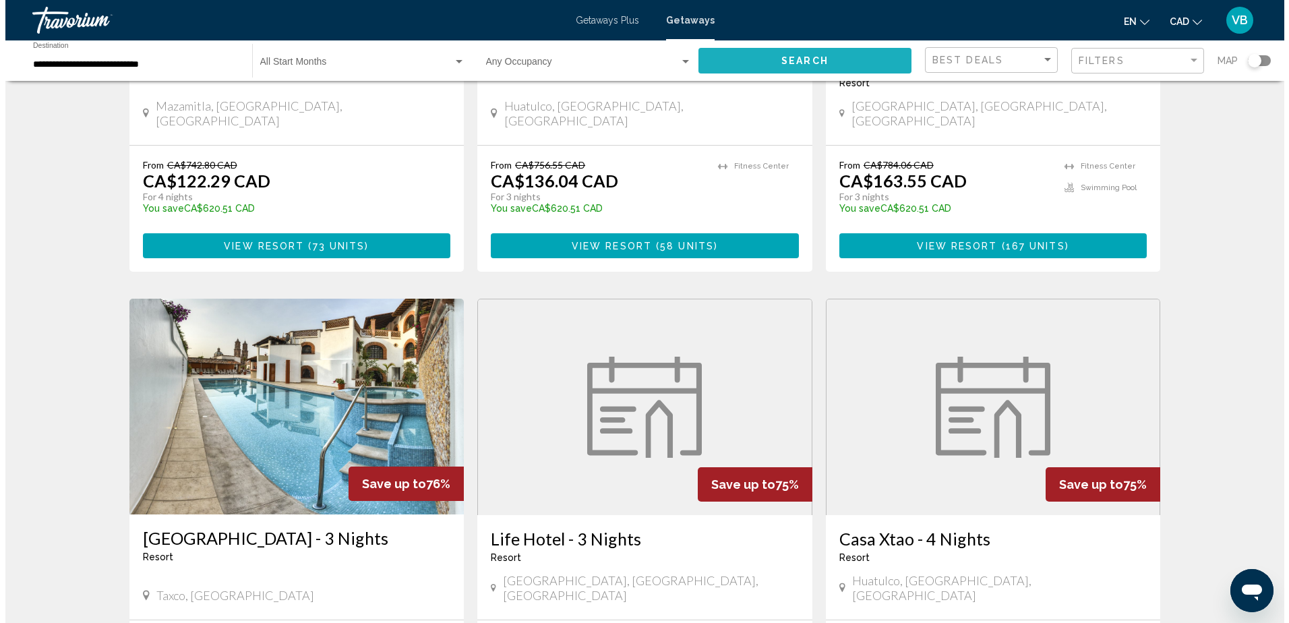
scroll to position [0, 0]
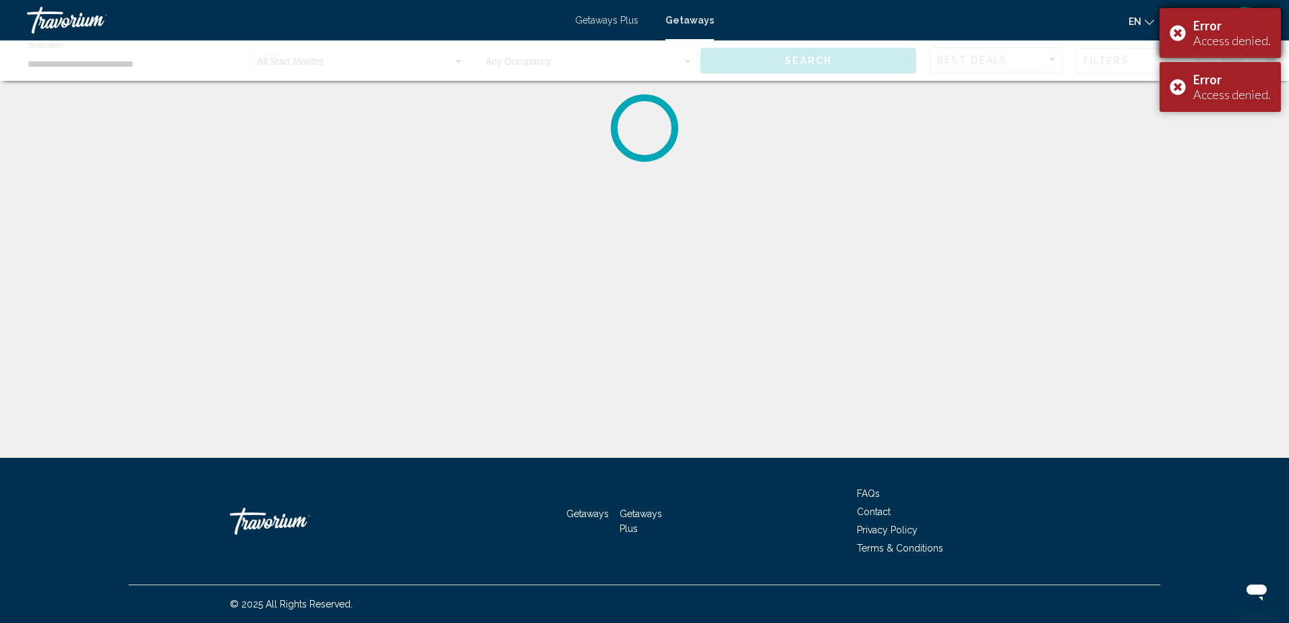
click at [1180, 36] on div "Error Access denied." at bounding box center [1219, 33] width 121 height 50
click at [1179, 62] on div "Error Access denied." at bounding box center [1219, 87] width 121 height 50
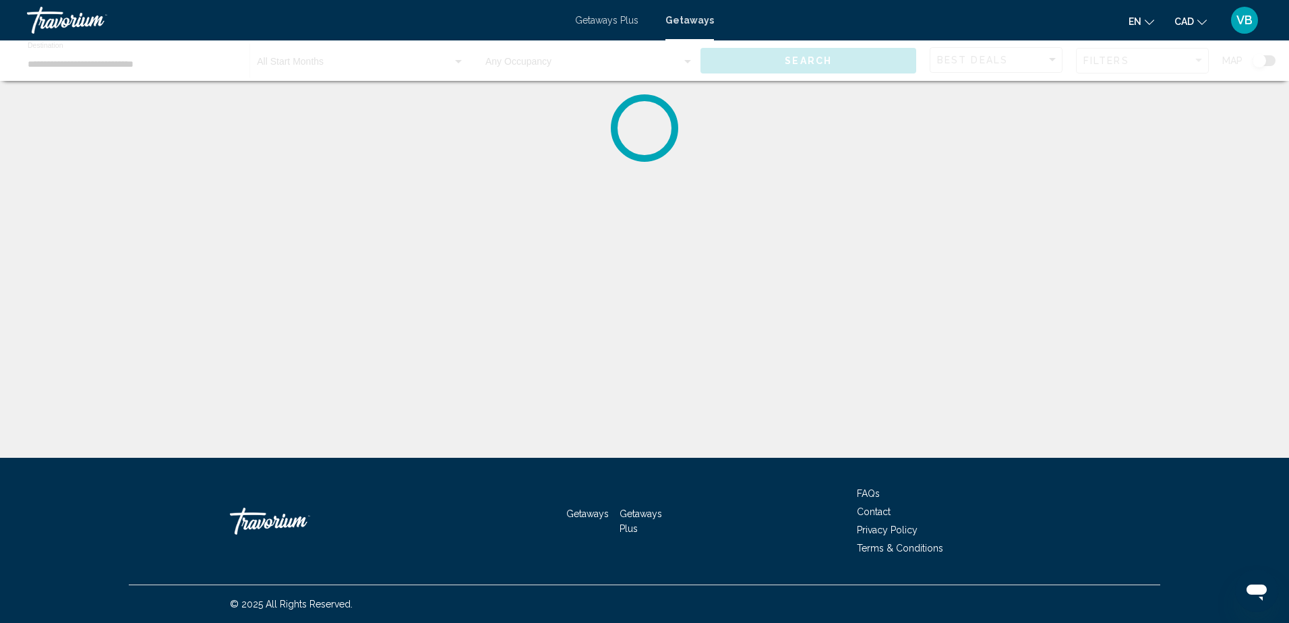
drag, startPoint x: 1179, startPoint y: 38, endPoint x: 627, endPoint y: 160, distance: 566.1
click at [627, 161] on icon "Main content" at bounding box center [644, 128] width 74 height 74
click at [819, 64] on div "Main content" at bounding box center [644, 60] width 1289 height 40
click at [842, 516] on div "Getaways Getaways Plus FAQs Contact Privacy Policy Terms & Conditions" at bounding box center [644, 521] width 1031 height 127
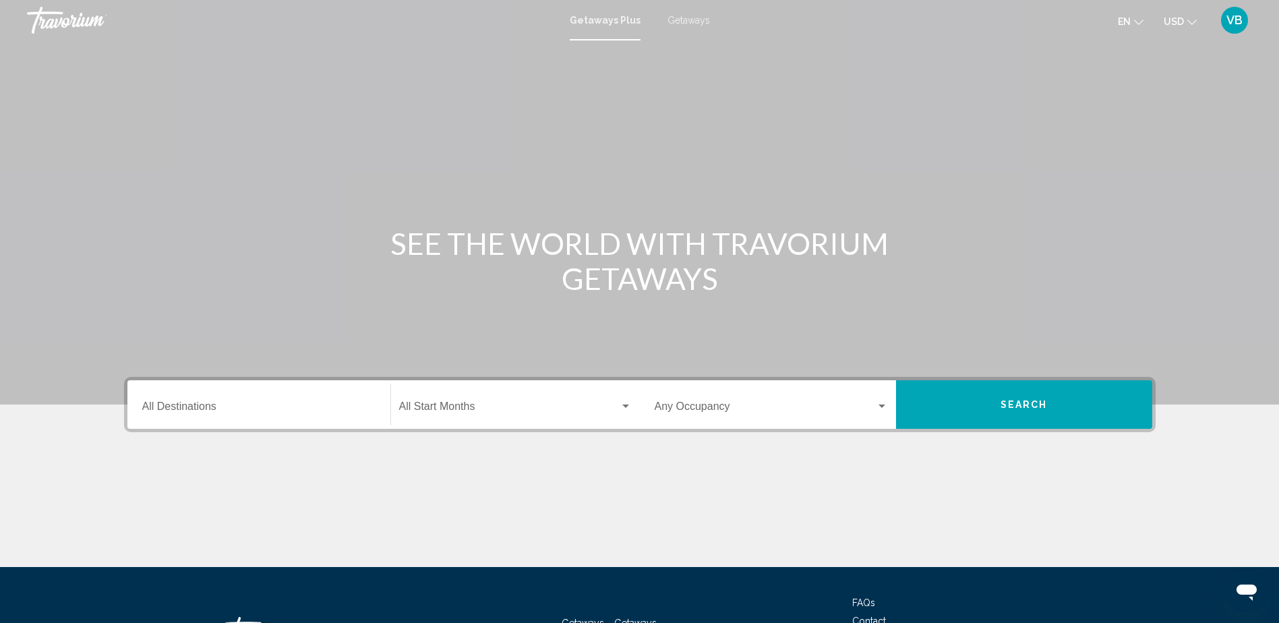
click at [268, 394] on div "Destination All Destinations" at bounding box center [258, 405] width 233 height 42
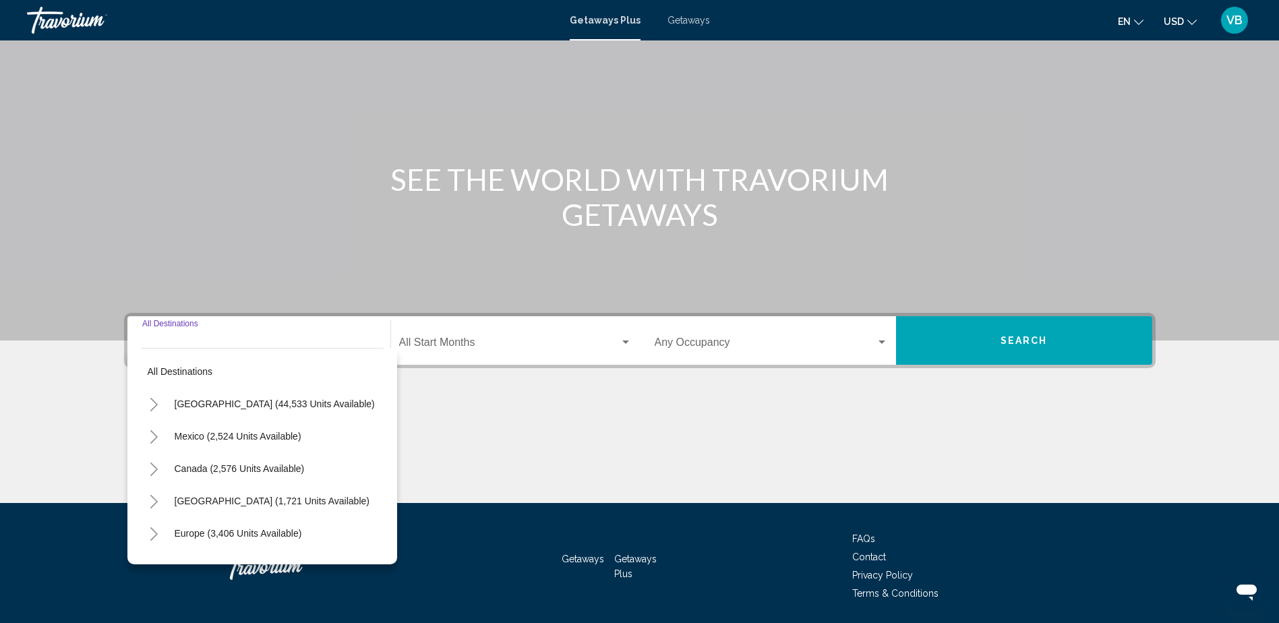
scroll to position [109, 0]
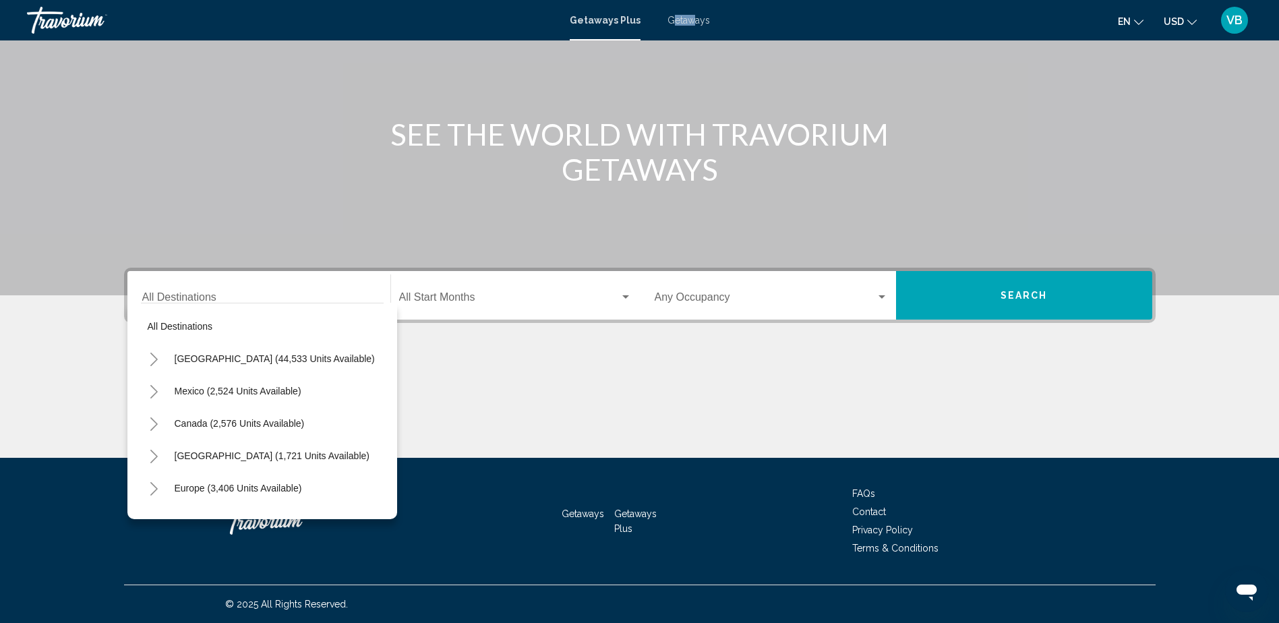
drag, startPoint x: 687, startPoint y: 11, endPoint x: 682, endPoint y: 23, distance: 13.0
click at [682, 23] on div "Getaways Plus Getaways en English Español Français Italiano Português русский U…" at bounding box center [639, 20] width 1279 height 28
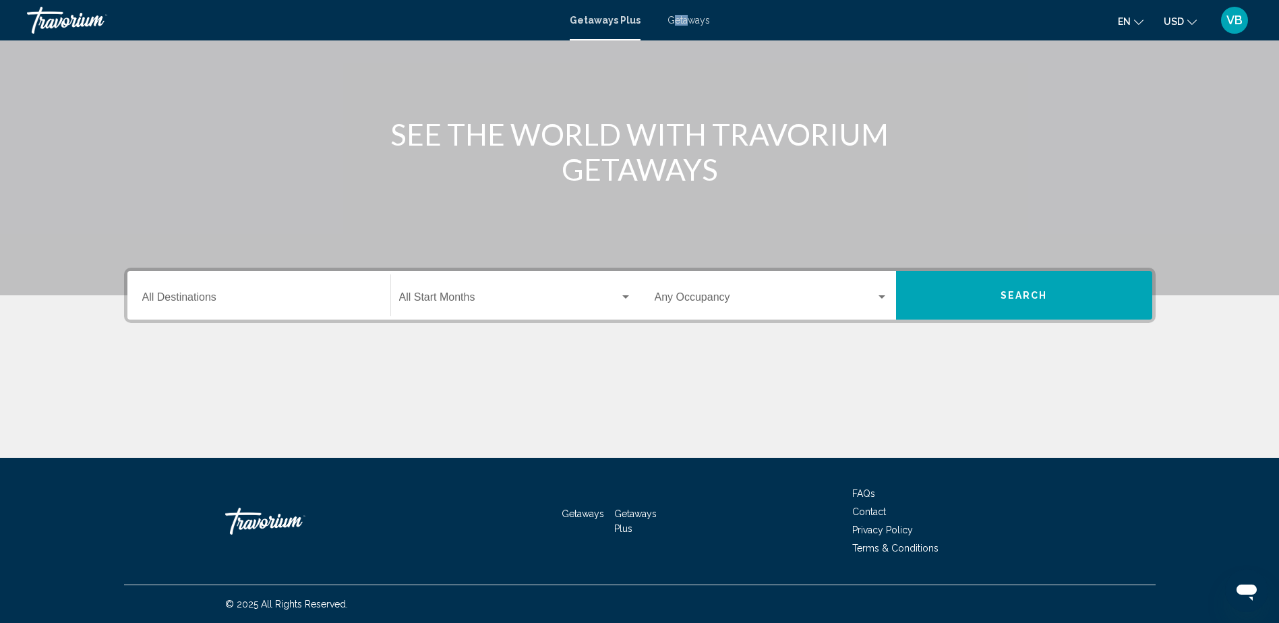
click at [682, 23] on span "Getaways" at bounding box center [688, 20] width 42 height 11
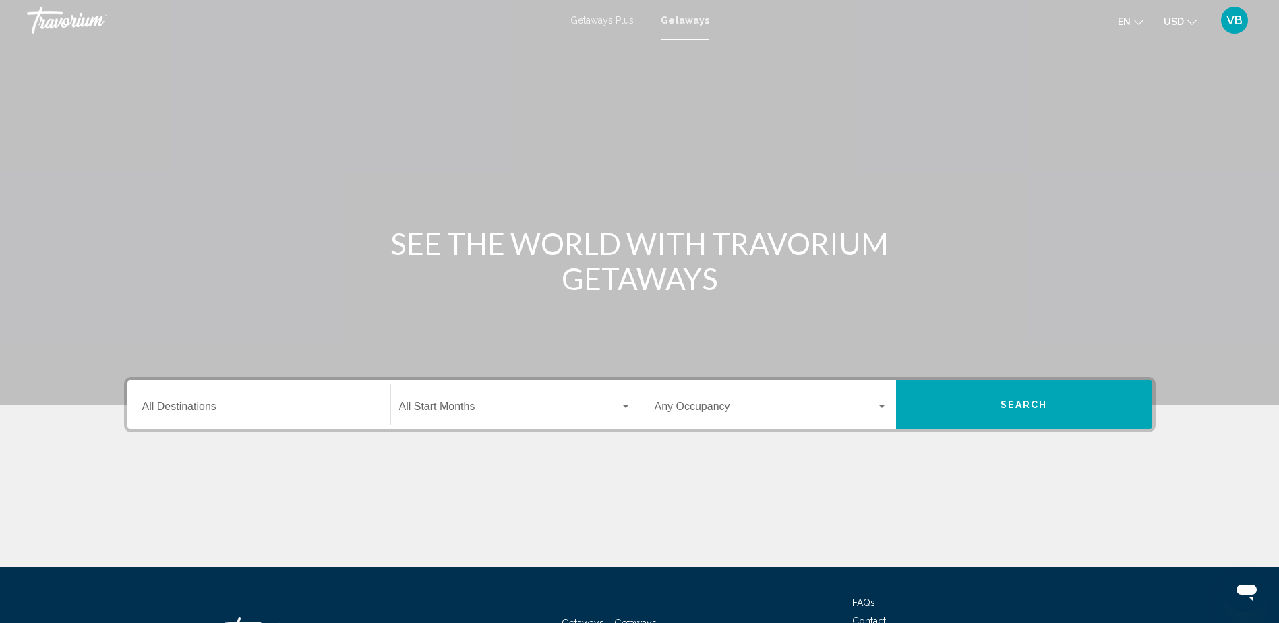
click at [249, 397] on div "Destination All Destinations" at bounding box center [258, 405] width 233 height 42
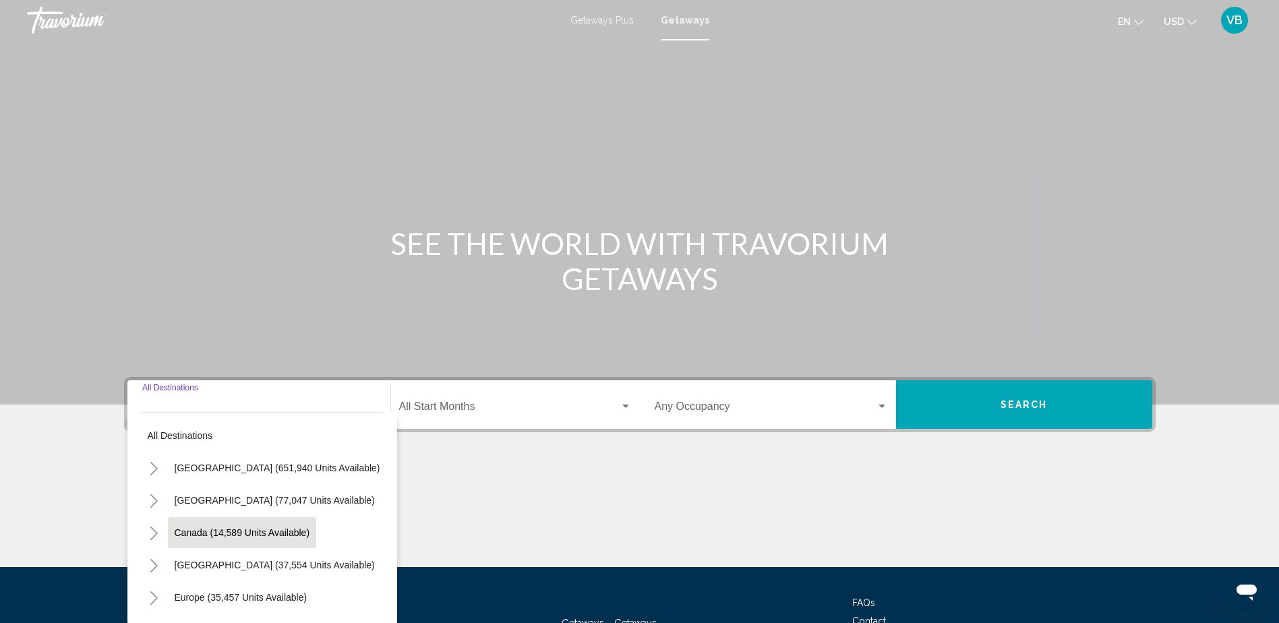
scroll to position [109, 0]
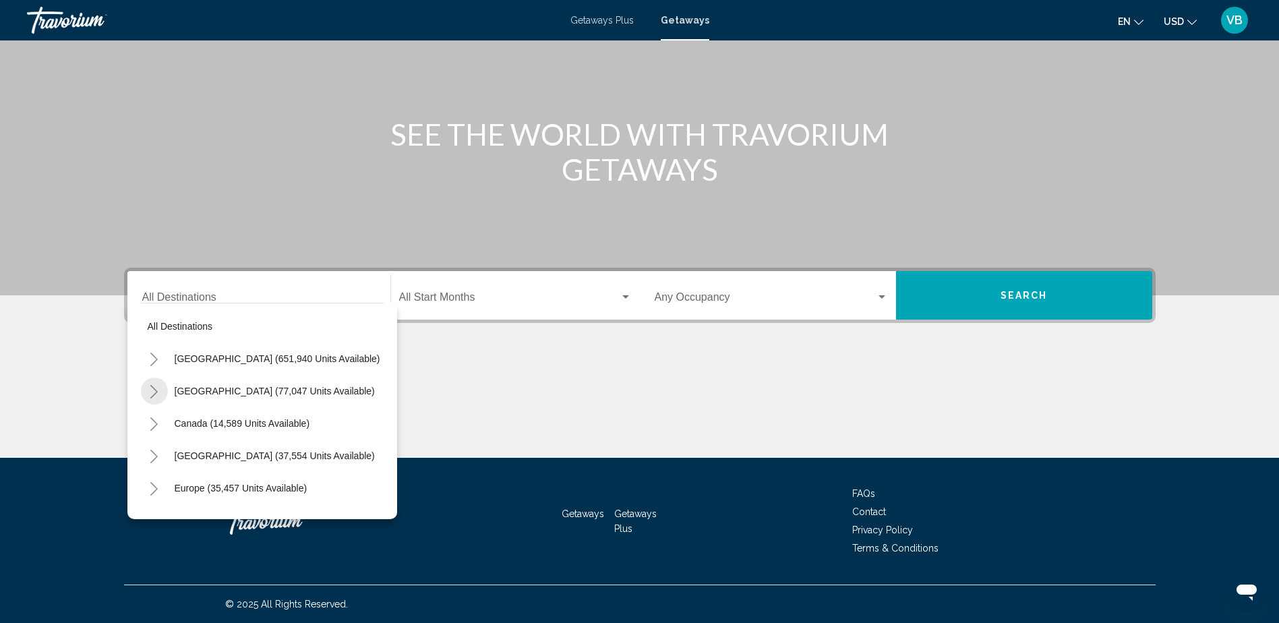
click at [150, 393] on icon "Toggle Mexico (77,047 units available)" at bounding box center [154, 391] width 10 height 13
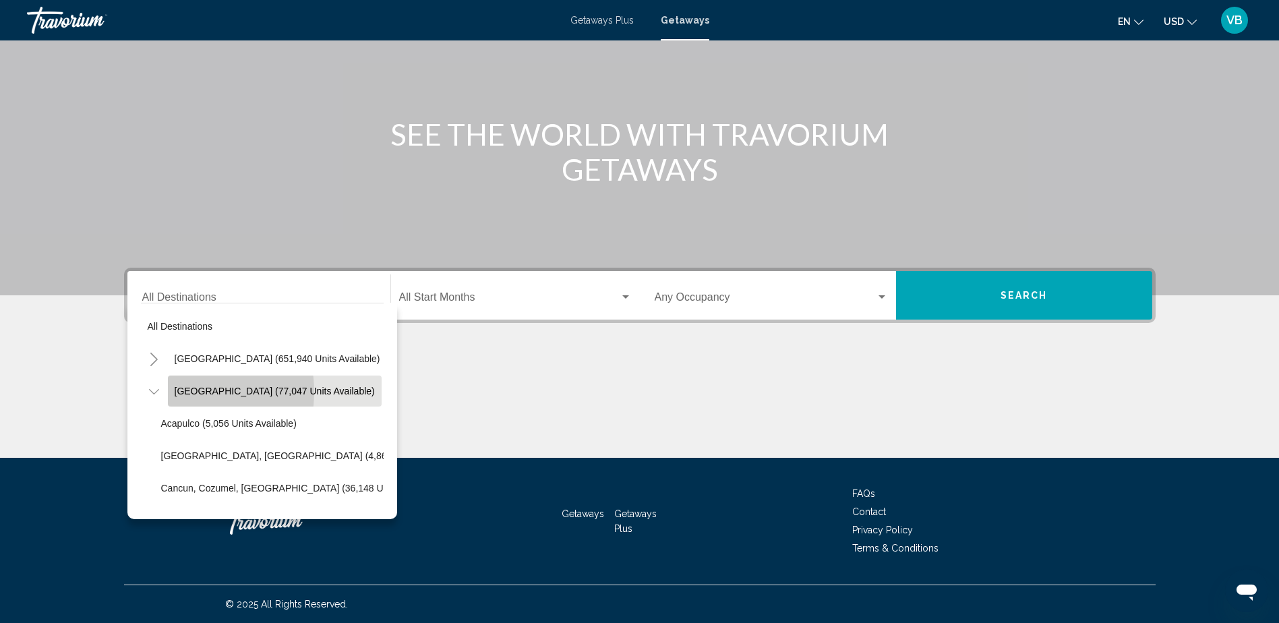
click at [182, 392] on span "[GEOGRAPHIC_DATA] (77,047 units available)" at bounding box center [275, 391] width 200 height 11
type input "**********"
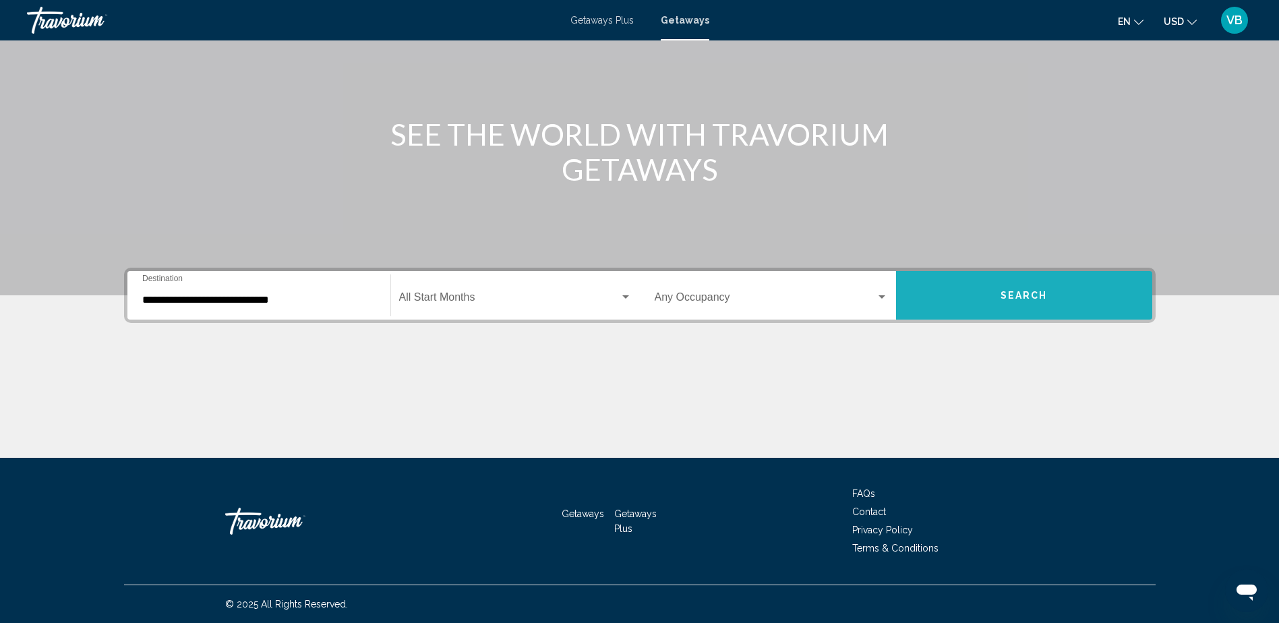
click at [979, 298] on button "Search" at bounding box center [1024, 295] width 256 height 49
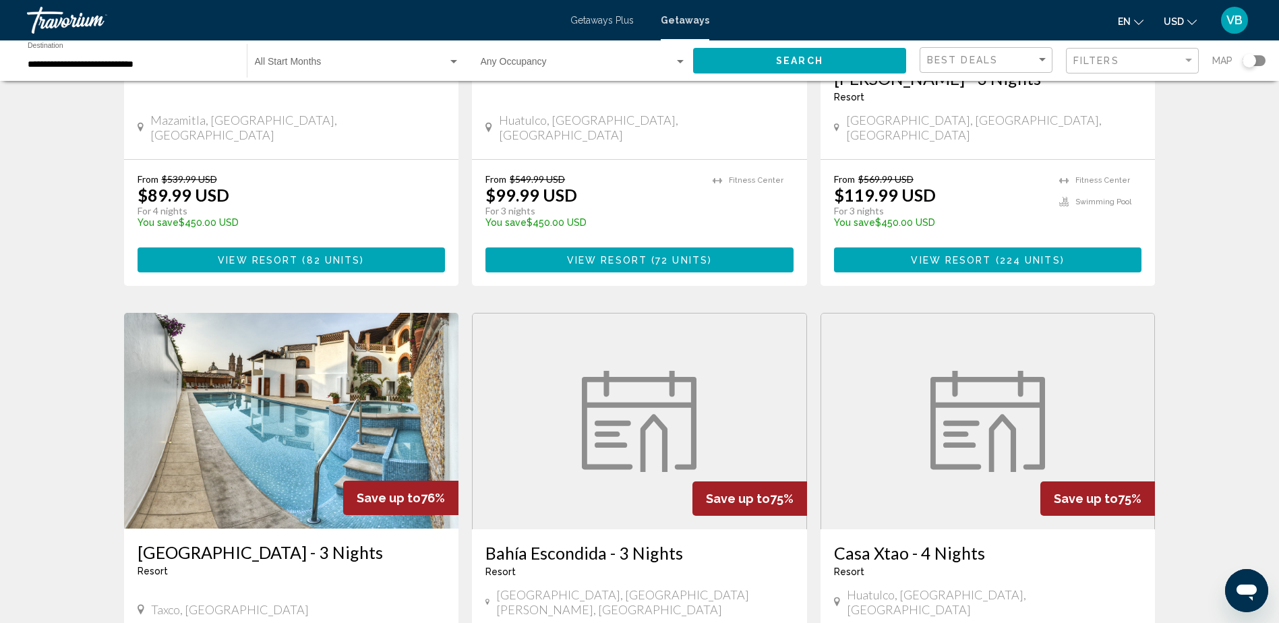
scroll to position [270, 0]
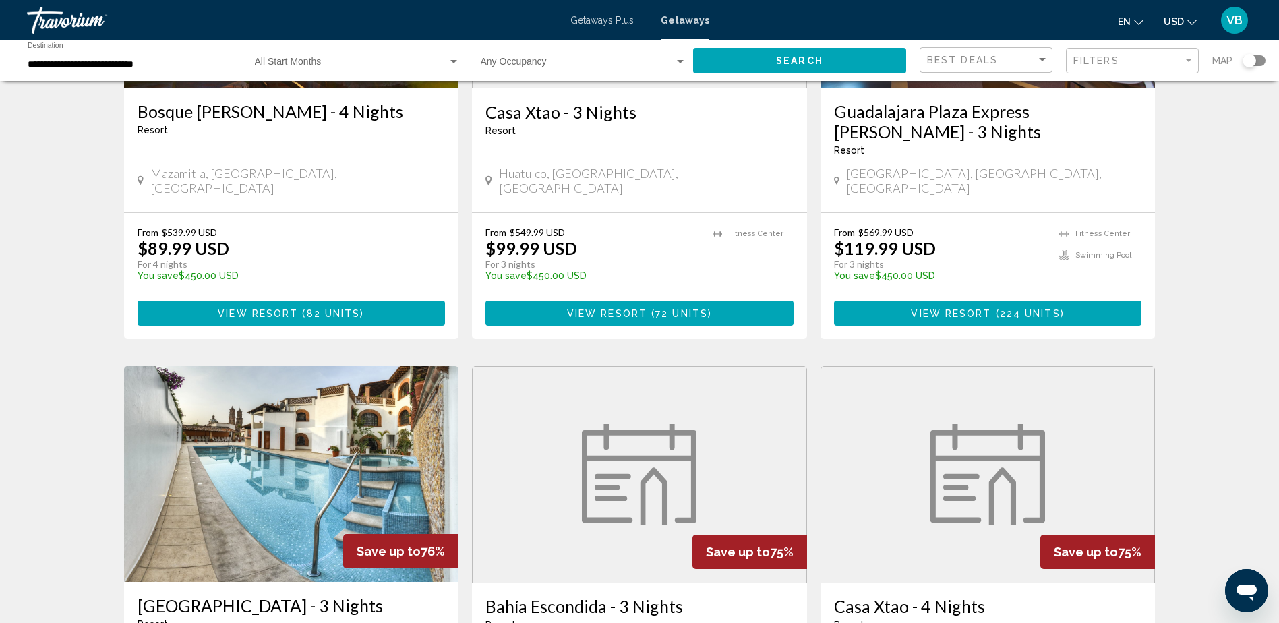
click at [317, 42] on div "Start Month All Start Months" at bounding box center [357, 60] width 205 height 37
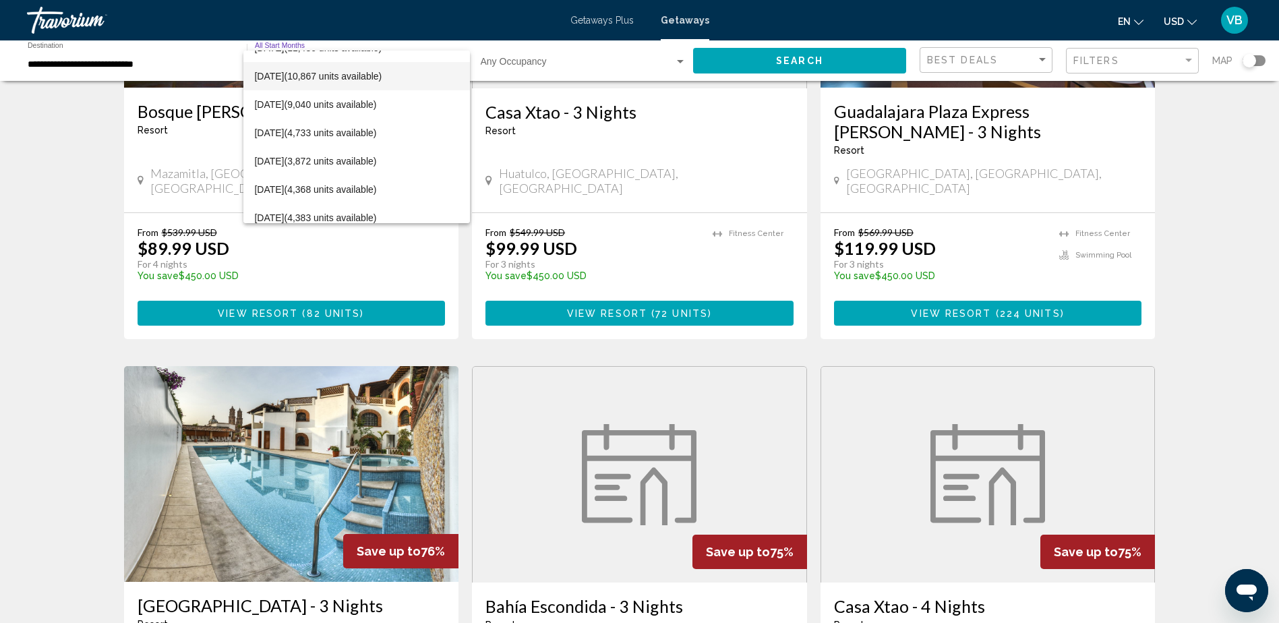
scroll to position [135, 0]
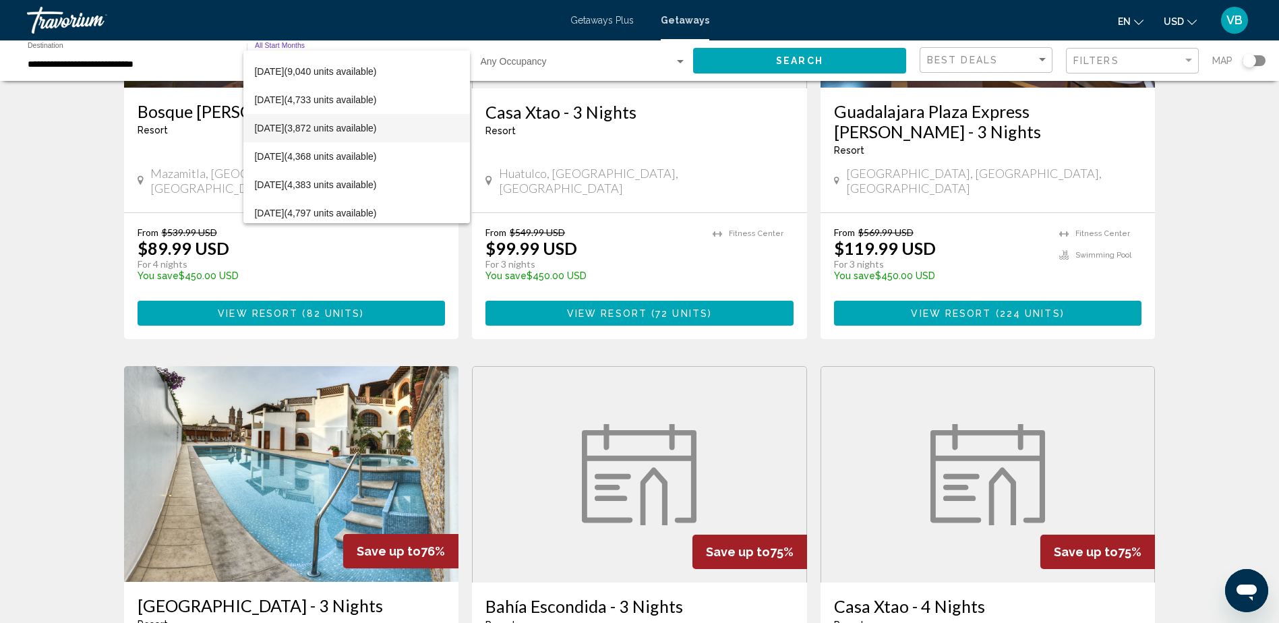
click at [336, 125] on span "February 2026 (3,872 units available)" at bounding box center [356, 128] width 205 height 28
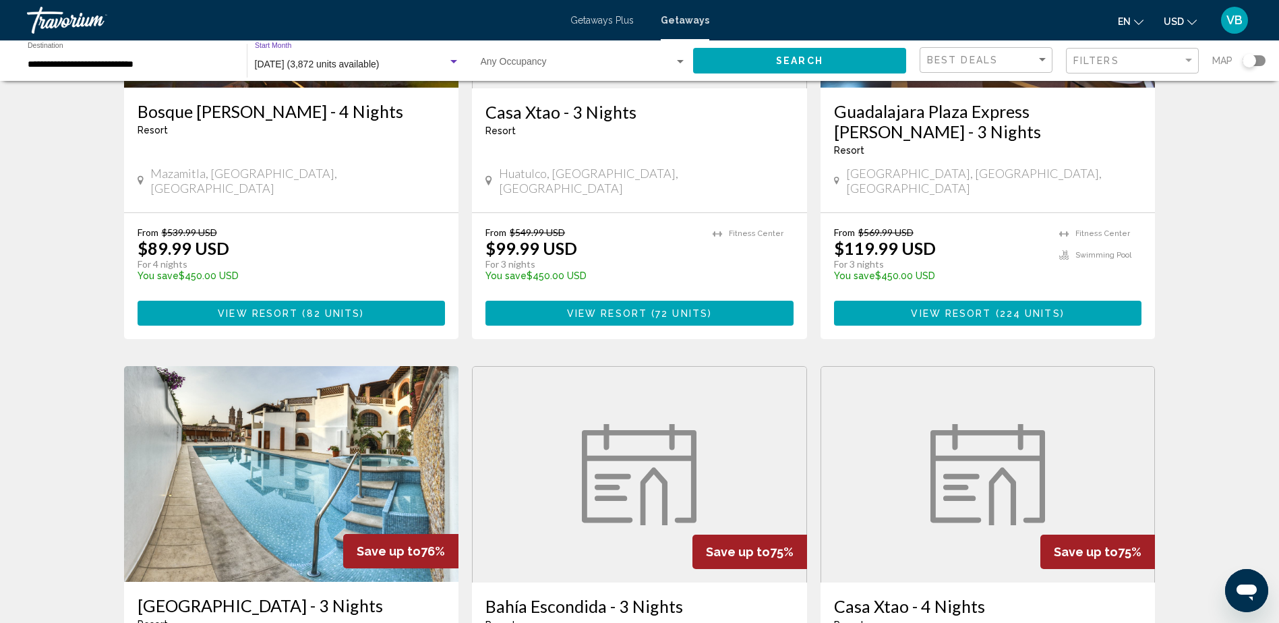
click at [821, 59] on span "Search" at bounding box center [799, 61] width 47 height 11
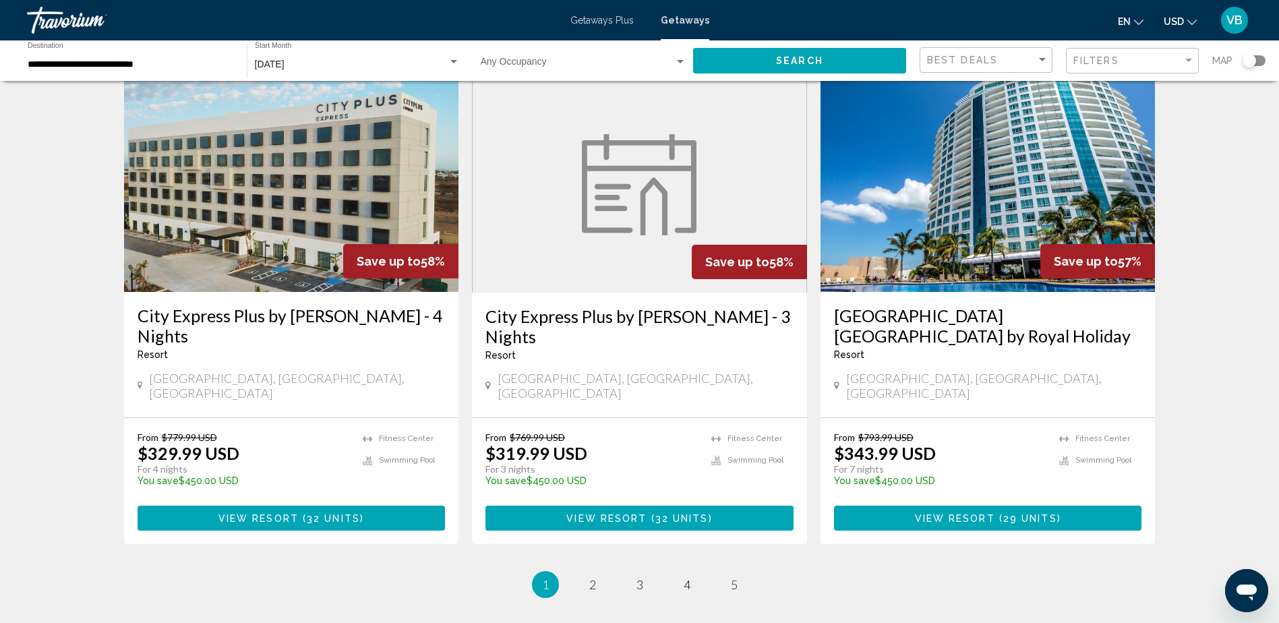
scroll to position [1550, 0]
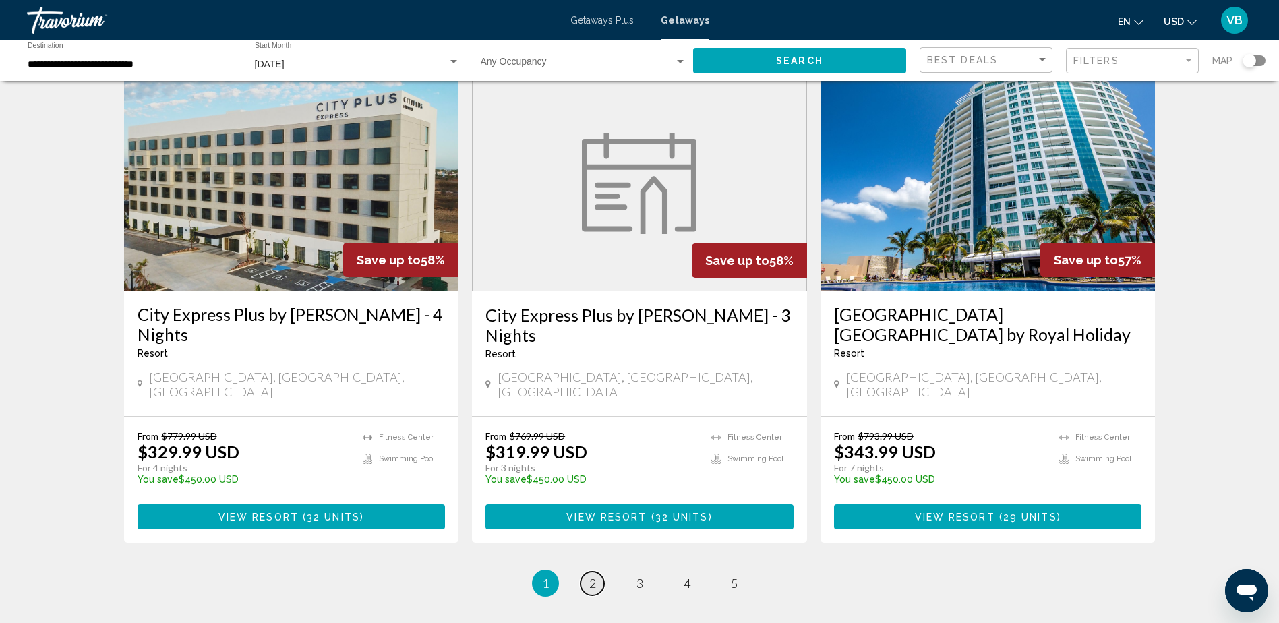
click at [592, 576] on span "2" at bounding box center [592, 583] width 7 height 15
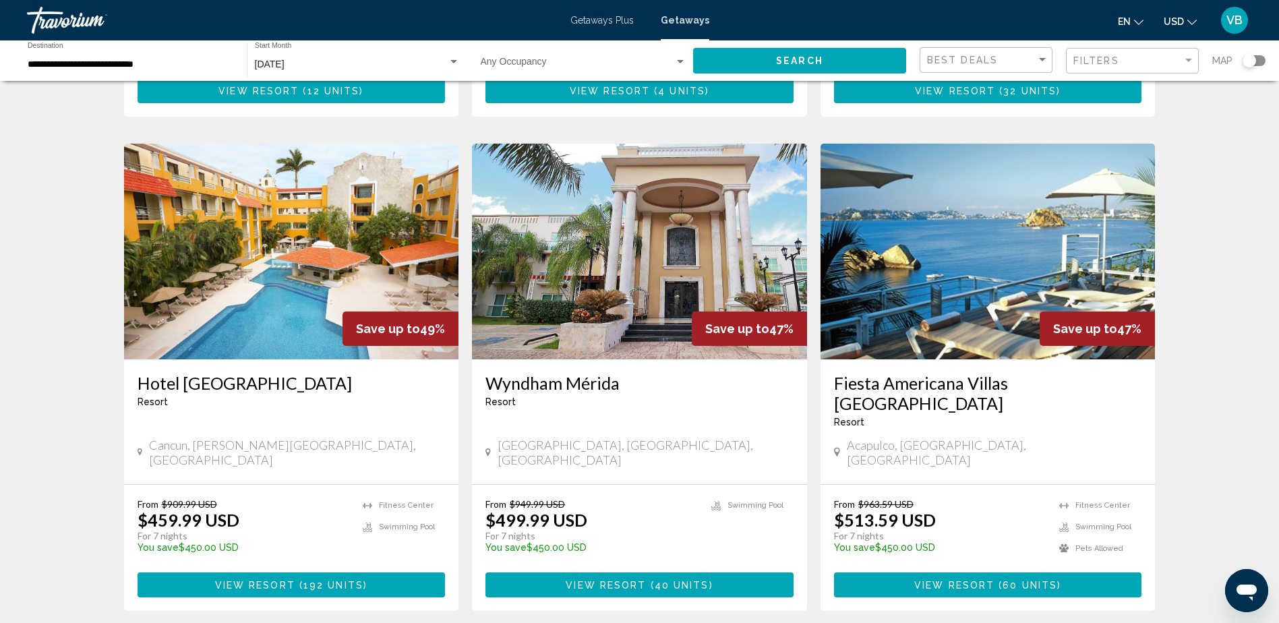
scroll to position [1483, 0]
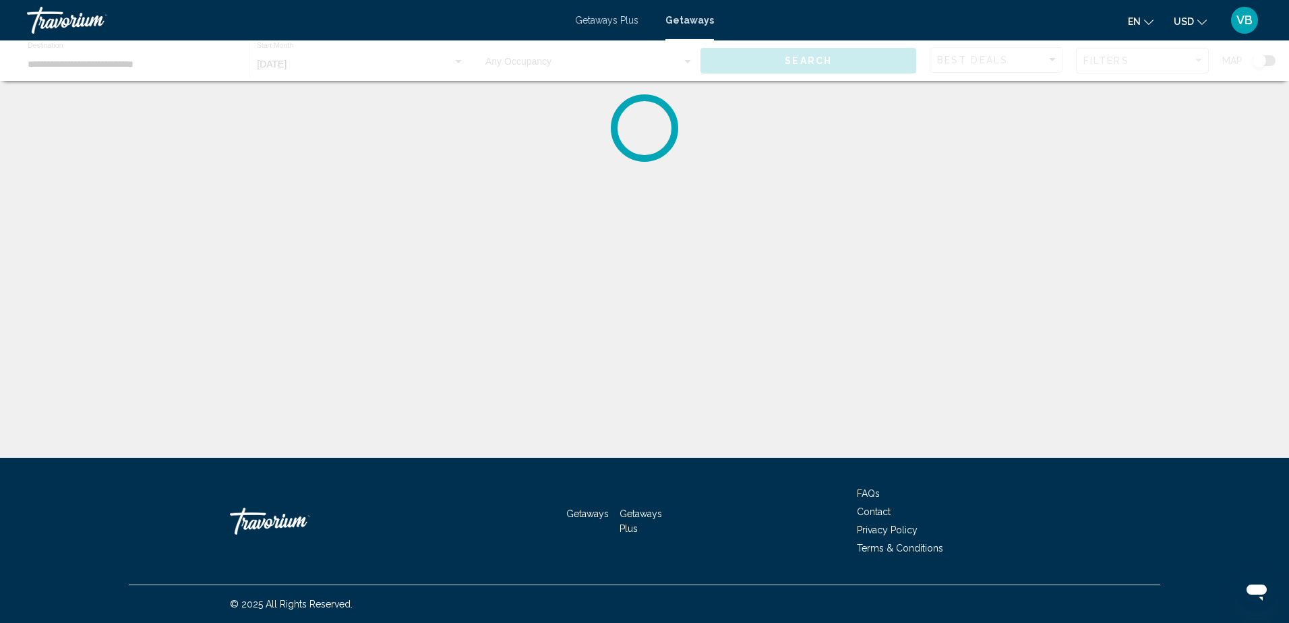
click at [679, 19] on span "Getaways" at bounding box center [689, 20] width 49 height 11
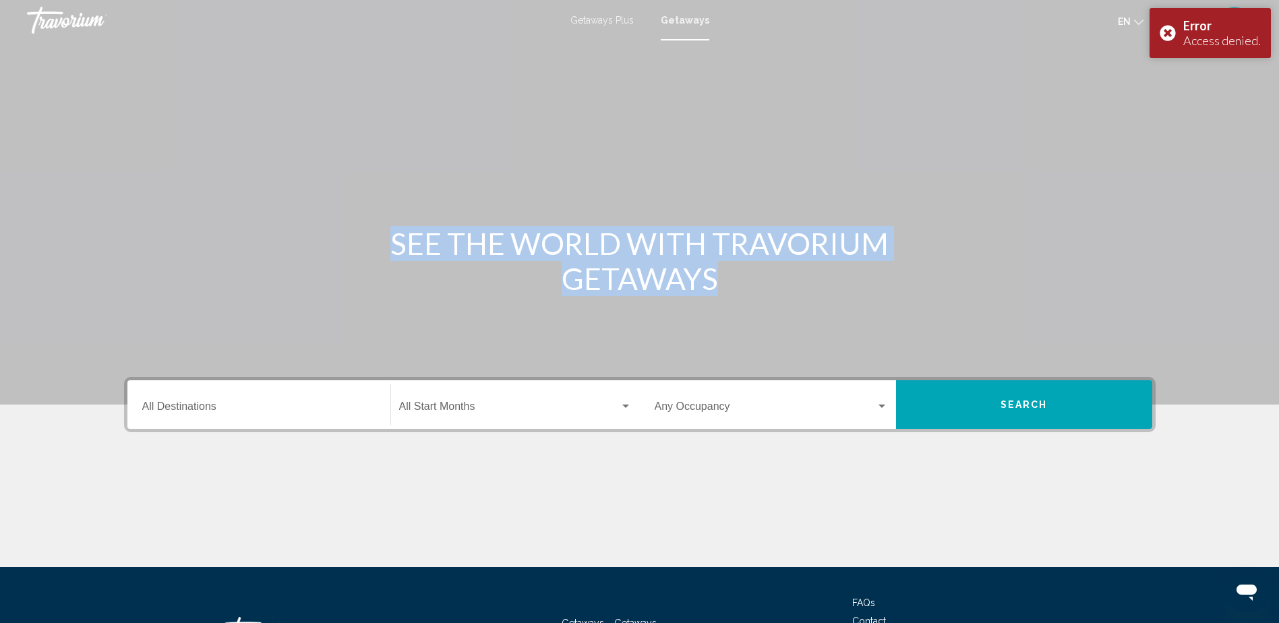
drag, startPoint x: 222, startPoint y: 371, endPoint x: 212, endPoint y: 378, distance: 12.5
click at [212, 378] on section "SEE THE WORLD WITH TRAVORIUM GETAWAYS Destination All Destinations Start Month …" at bounding box center [639, 283] width 1279 height 567
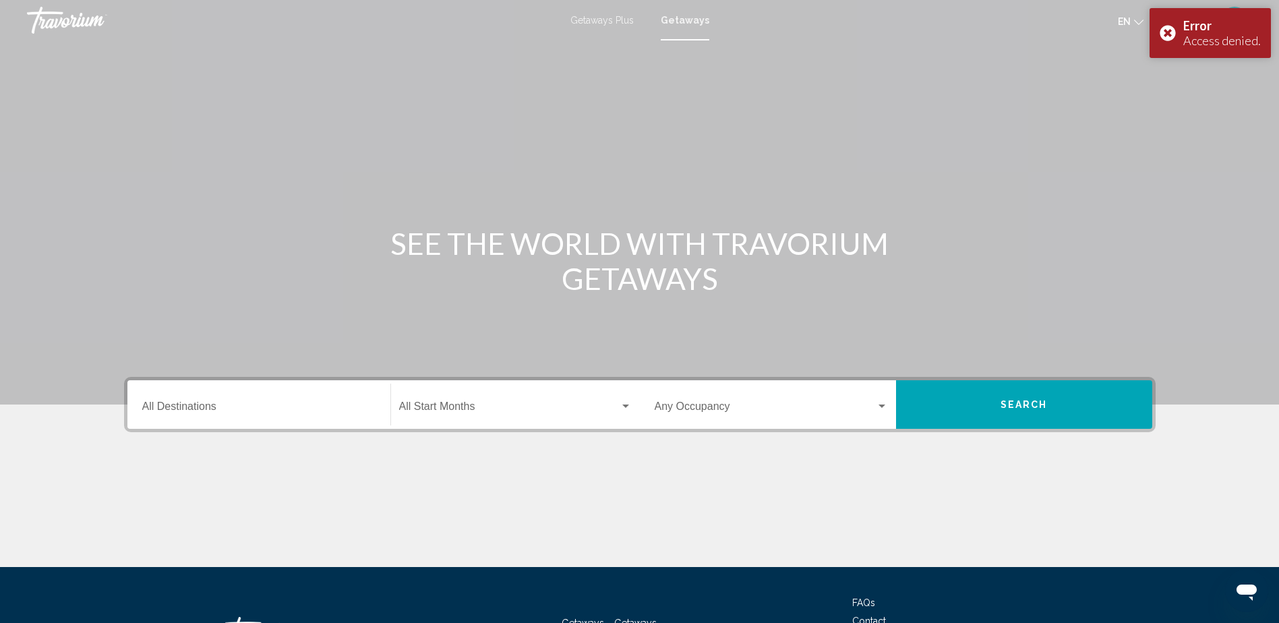
drag, startPoint x: 212, startPoint y: 378, endPoint x: 191, endPoint y: 393, distance: 25.6
click at [191, 393] on div "Destination All Destinations" at bounding box center [258, 405] width 233 height 42
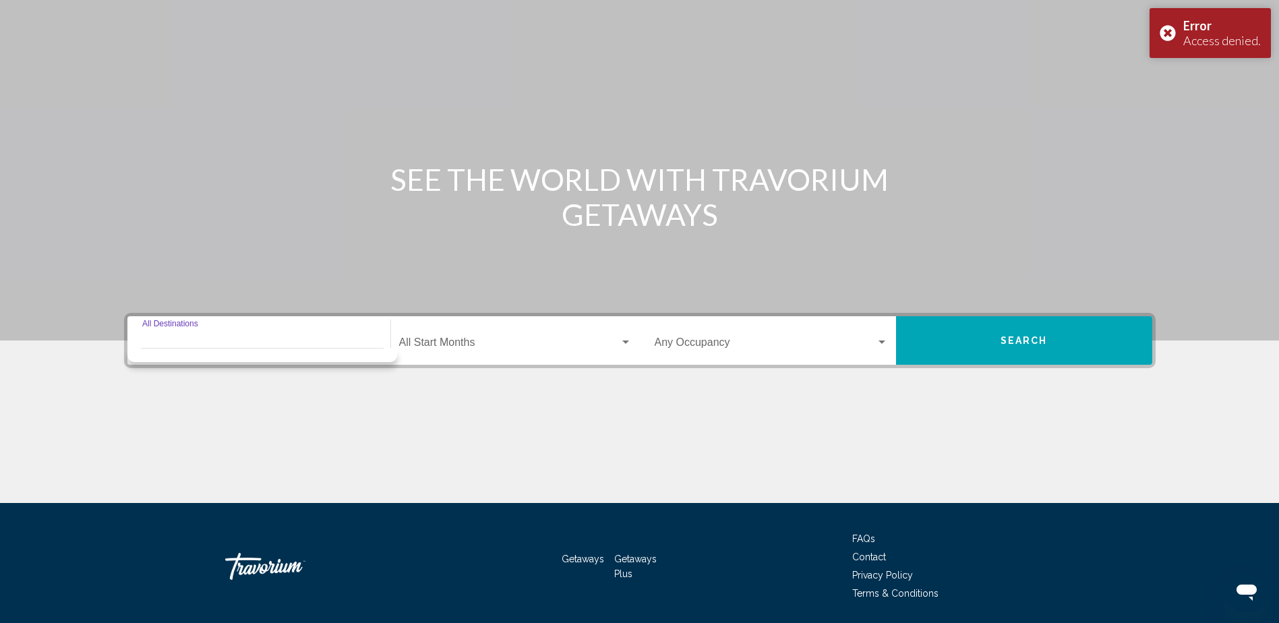
scroll to position [109, 0]
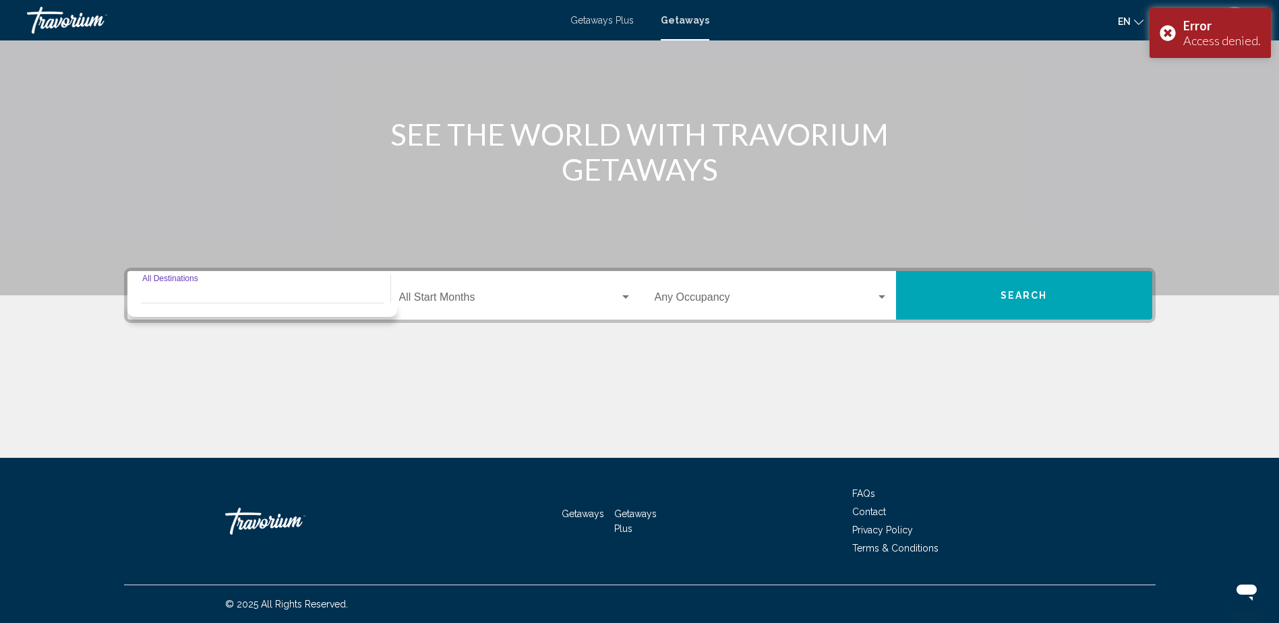
click at [216, 290] on div "Destination All Destinations" at bounding box center [258, 295] width 233 height 42
click at [162, 281] on div "Destination All Destinations" at bounding box center [258, 295] width 233 height 42
click at [173, 285] on div "Destination All Destinations" at bounding box center [258, 295] width 233 height 42
click at [165, 295] on input "Destination All Destinations" at bounding box center [258, 300] width 233 height 12
